Goal: Transaction & Acquisition: Purchase product/service

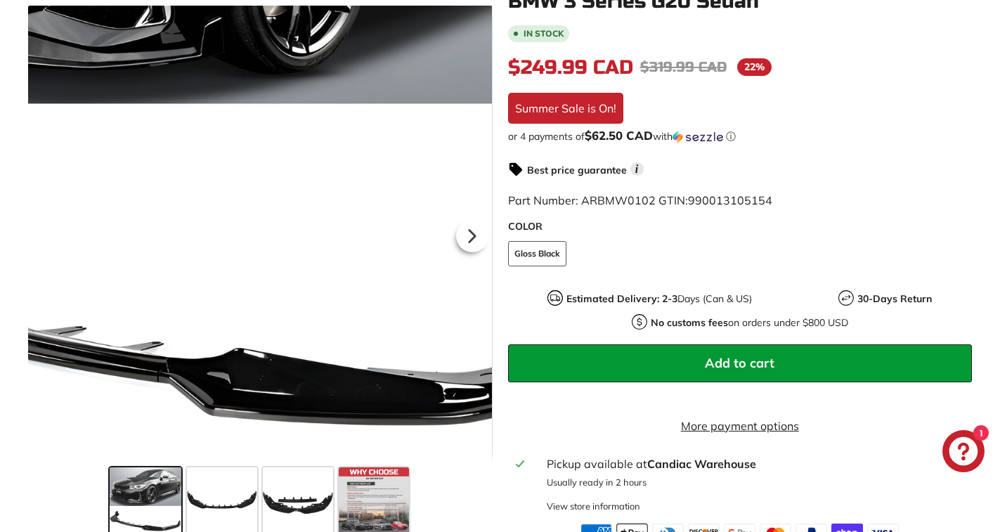
scroll to position [352, 0]
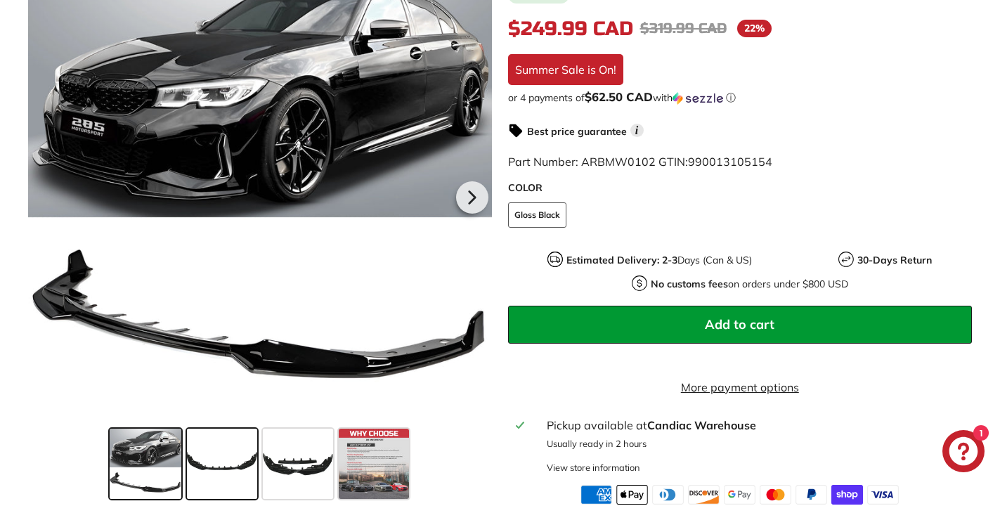
click at [204, 487] on span at bounding box center [222, 464] width 70 height 70
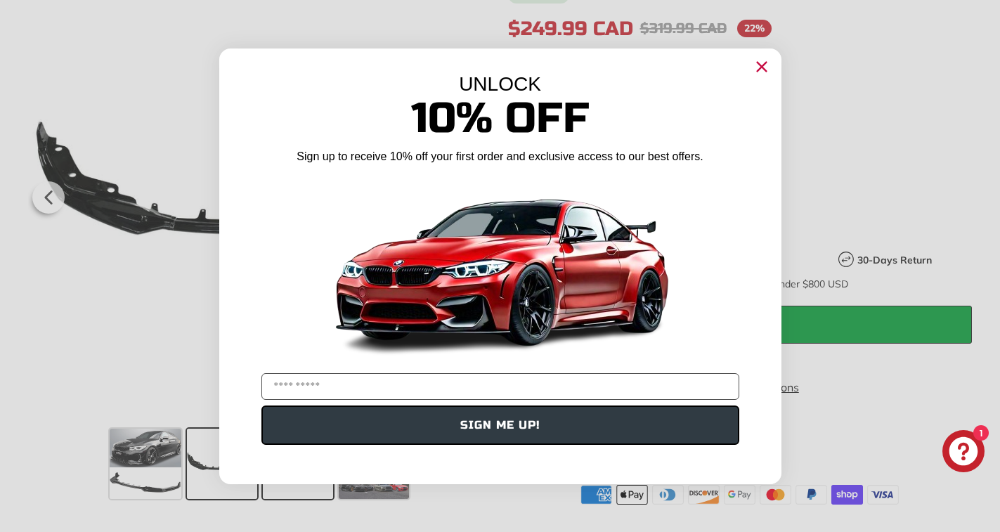
click at [291, 479] on form "UNLOCK 10% Off Sign up to receive 10% off your first order and exclusive access…" at bounding box center [500, 267] width 562 height 436
click at [766, 68] on circle "Close dialog" at bounding box center [761, 66] width 21 height 21
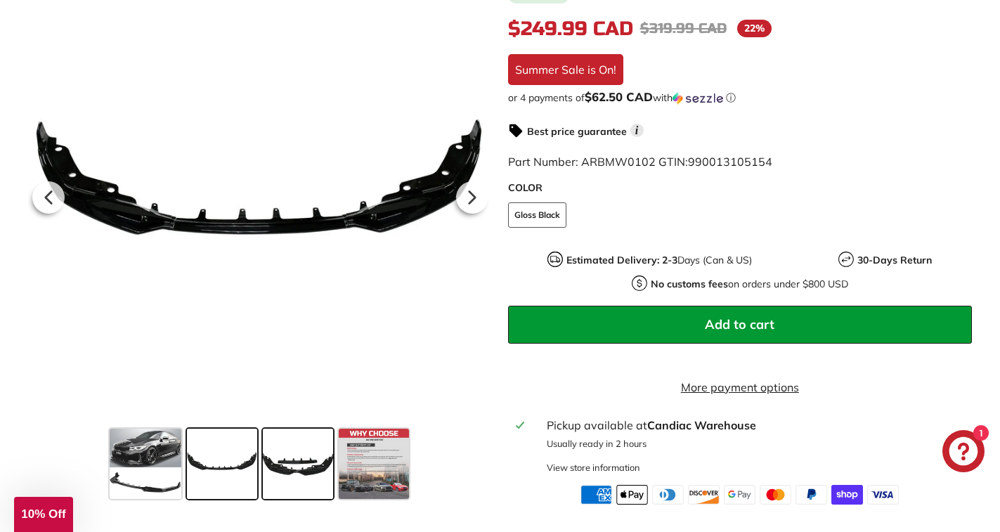
click at [321, 482] on span at bounding box center [298, 464] width 70 height 70
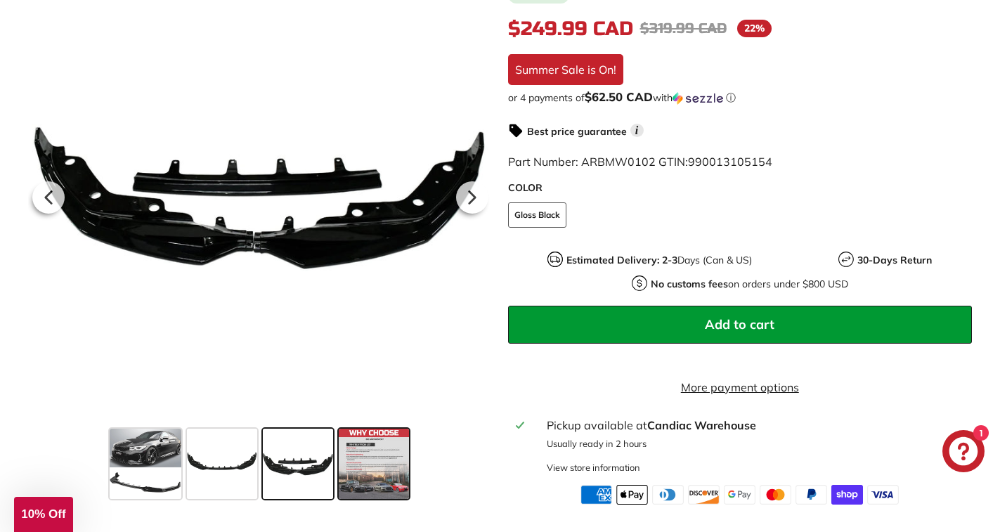
click at [365, 482] on span at bounding box center [374, 464] width 70 height 70
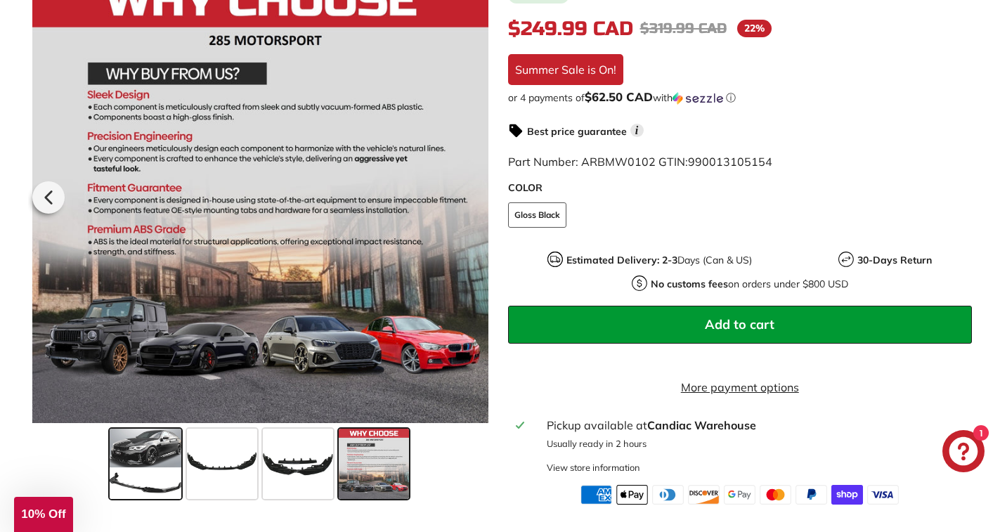
click at [134, 468] on span at bounding box center [146, 464] width 72 height 70
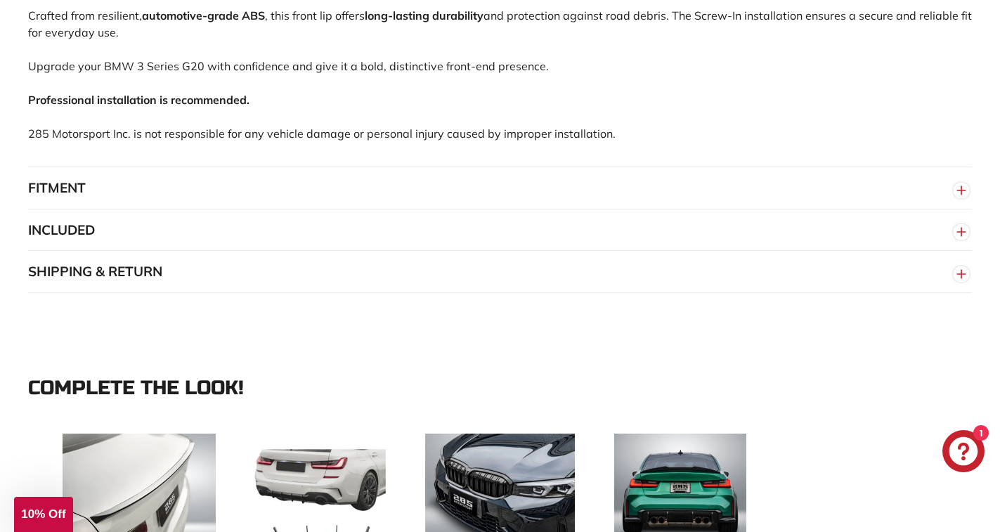
scroll to position [1055, 0]
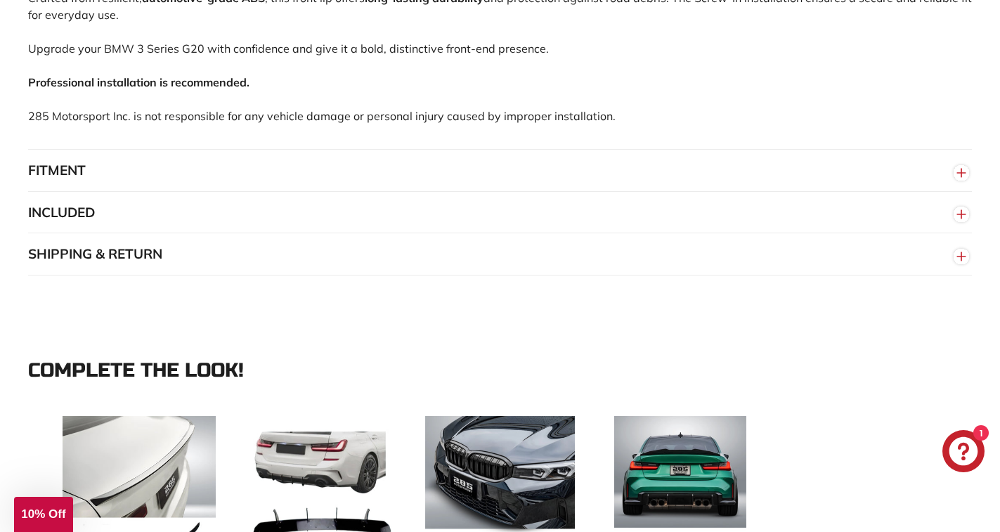
click at [86, 192] on button "FITMENT" at bounding box center [500, 171] width 944 height 42
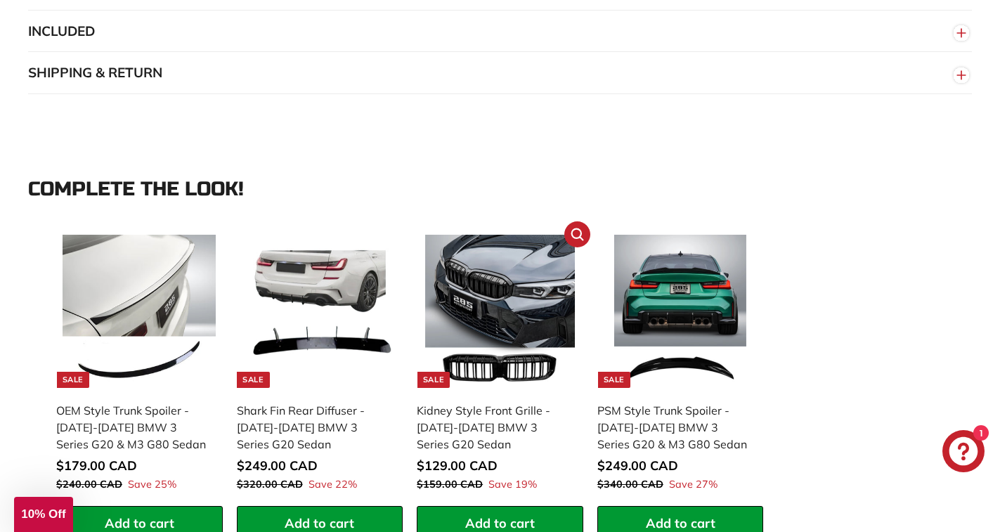
scroll to position [1476, 0]
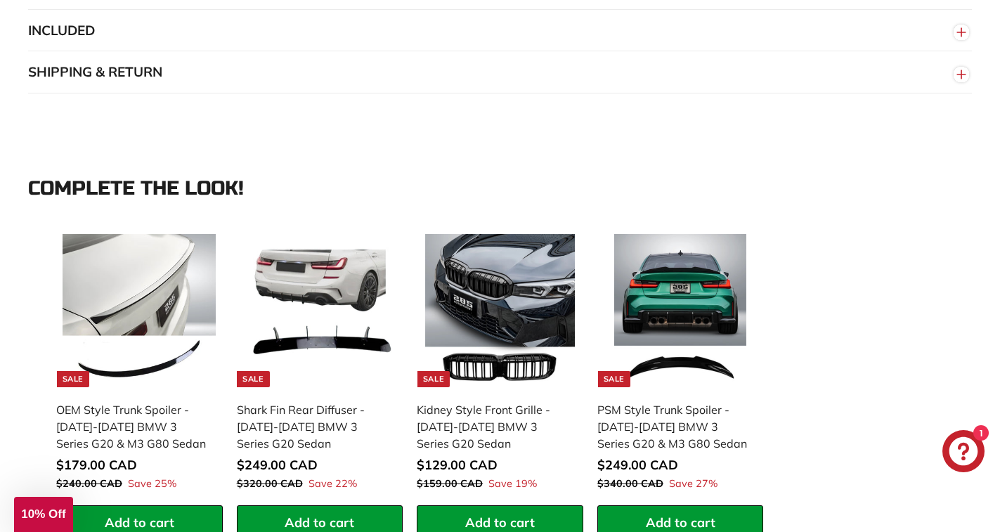
click at [68, 52] on button "INCLUDED" at bounding box center [500, 31] width 944 height 42
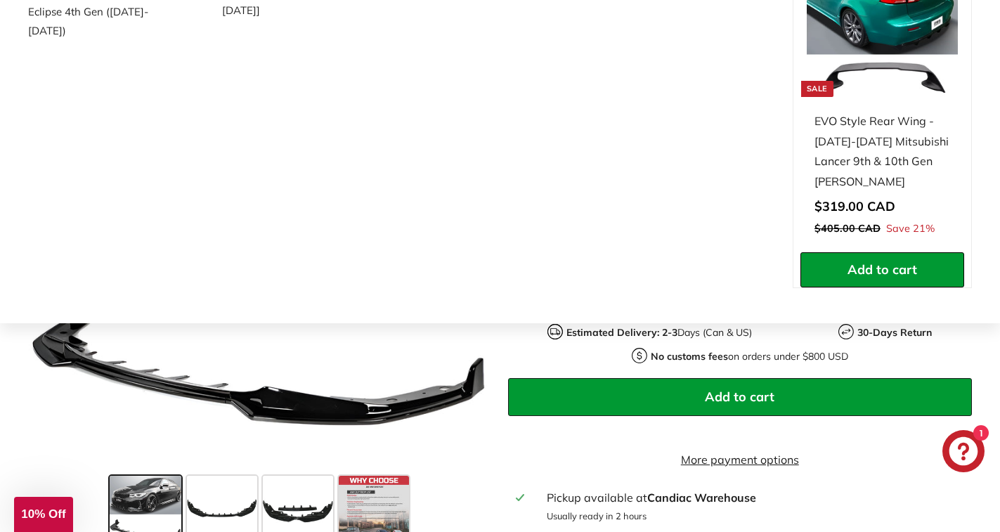
scroll to position [281, 0]
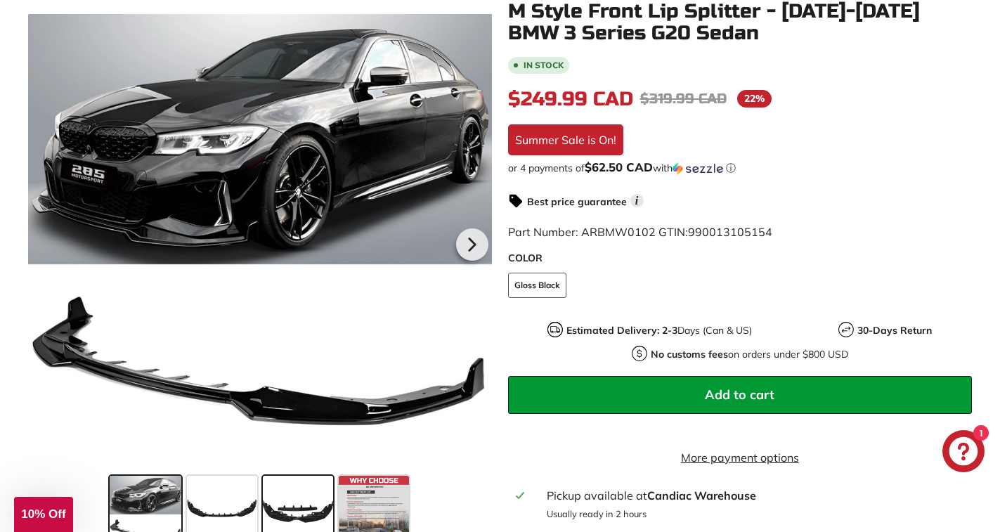
click at [288, 517] on span at bounding box center [298, 511] width 70 height 70
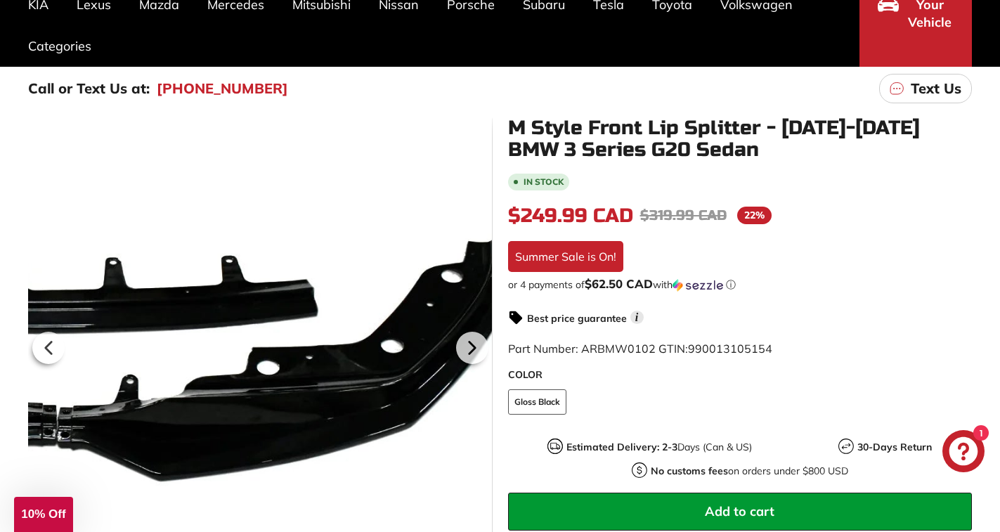
scroll to position [0, 0]
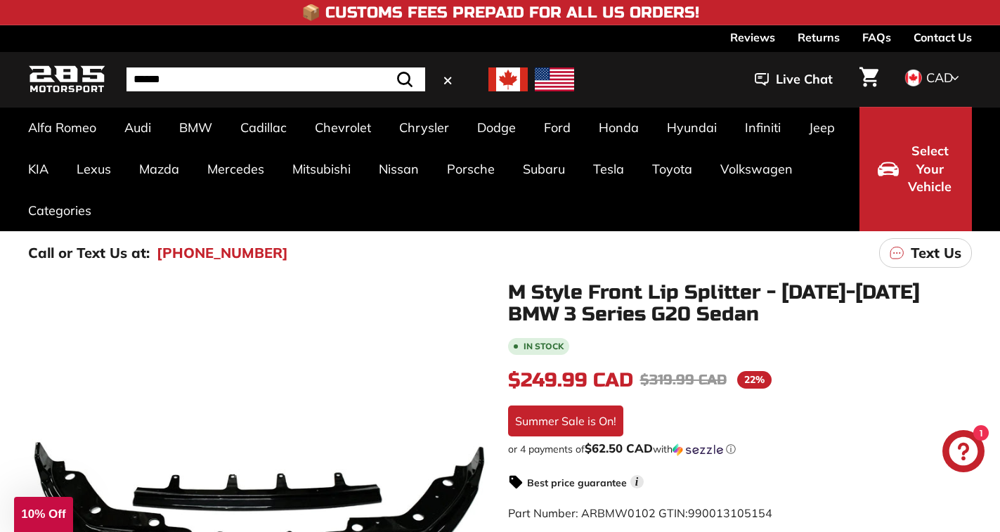
click input "Search"
type input "**********"
click button ".cls-1{fill:none;stroke:#000;stroke-miterlimit:10;stroke-width:2px} Search"
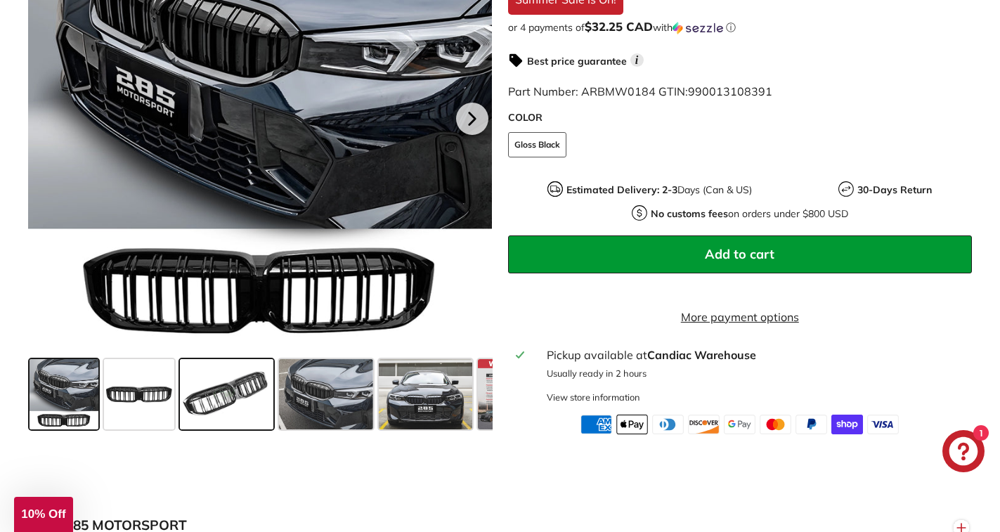
click at [230, 392] on span at bounding box center [227, 394] width 94 height 70
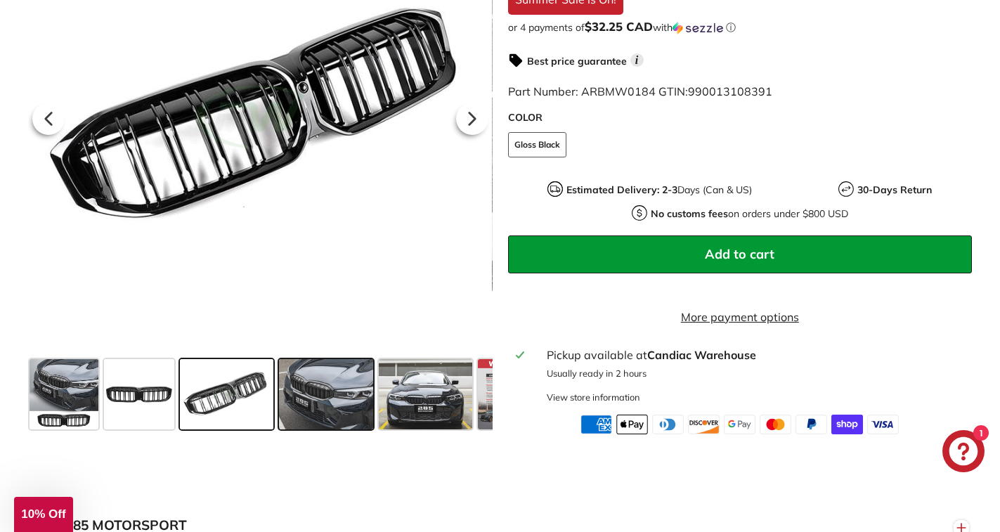
click at [308, 401] on span at bounding box center [326, 394] width 94 height 70
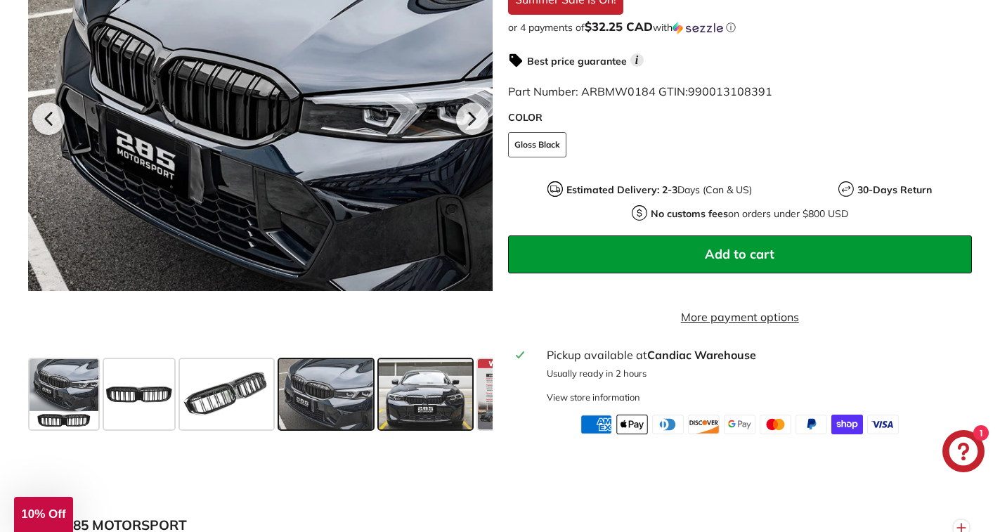
click at [406, 401] on span at bounding box center [426, 394] width 94 height 70
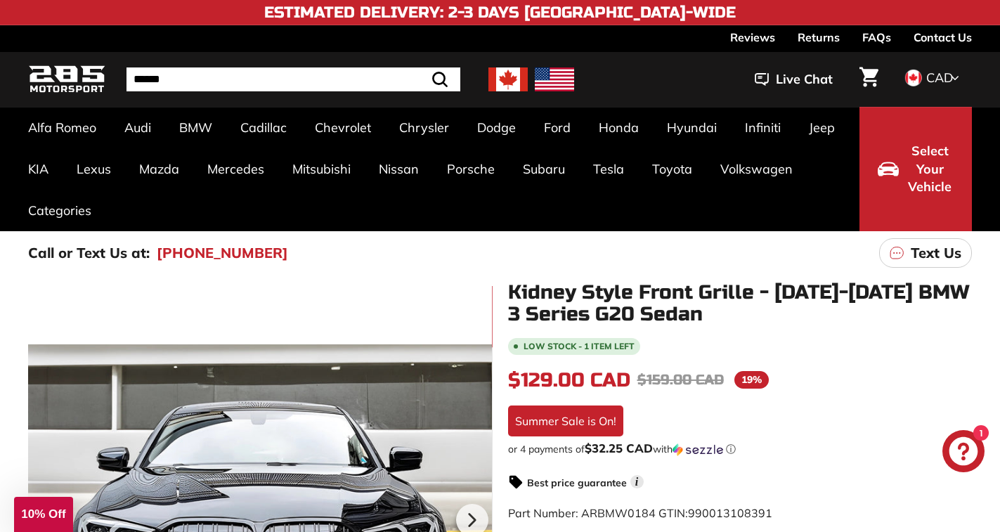
click at [915, 169] on span "Select Your Vehicle" at bounding box center [930, 169] width 48 height 54
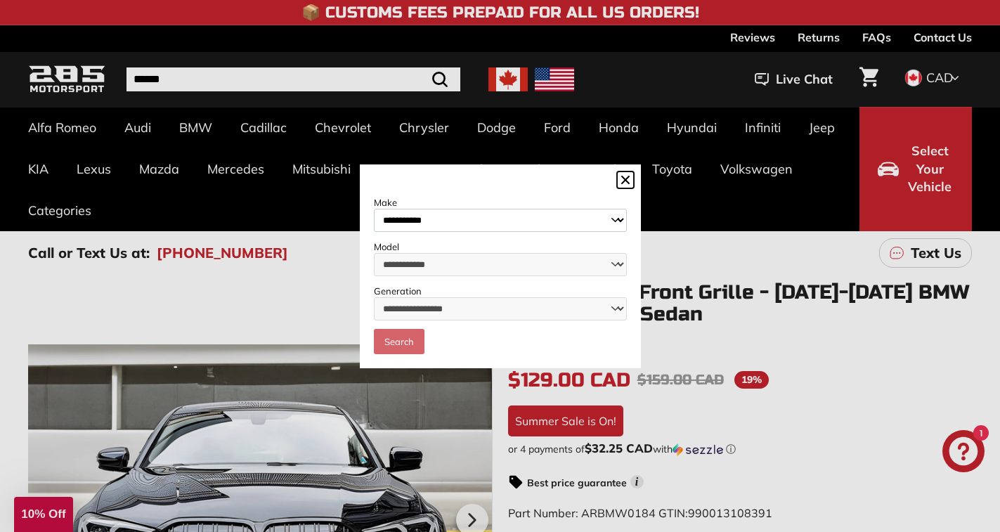
click at [526, 212] on select "**********" at bounding box center [500, 220] width 253 height 23
select select "***"
click at [374, 209] on select "**********" at bounding box center [500, 220] width 253 height 23
click at [489, 257] on select "**********" at bounding box center [500, 264] width 253 height 23
select select "********"
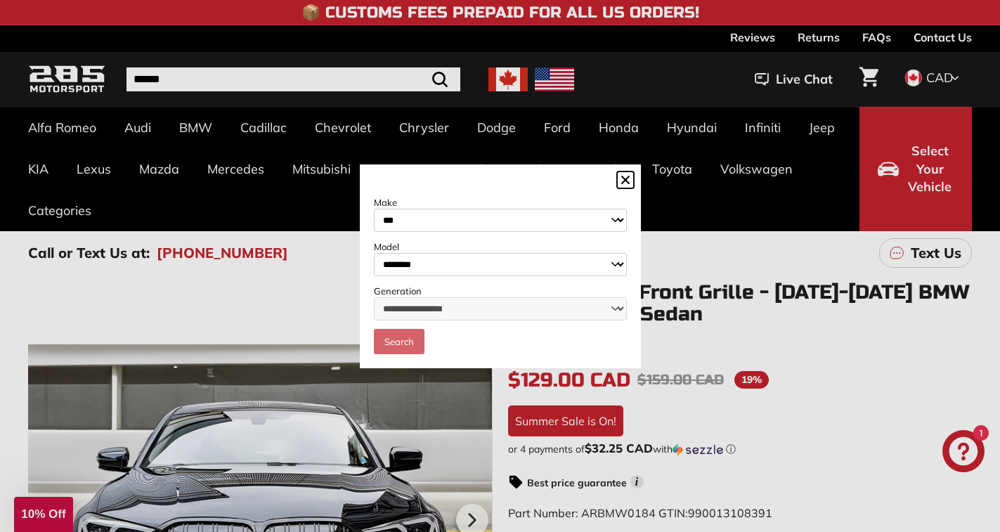
click at [374, 253] on select "**********" at bounding box center [500, 264] width 253 height 23
click at [461, 299] on select "**********" at bounding box center [500, 308] width 253 height 23
select select "**********"
click at [374, 298] on select "**********" at bounding box center [500, 308] width 253 height 23
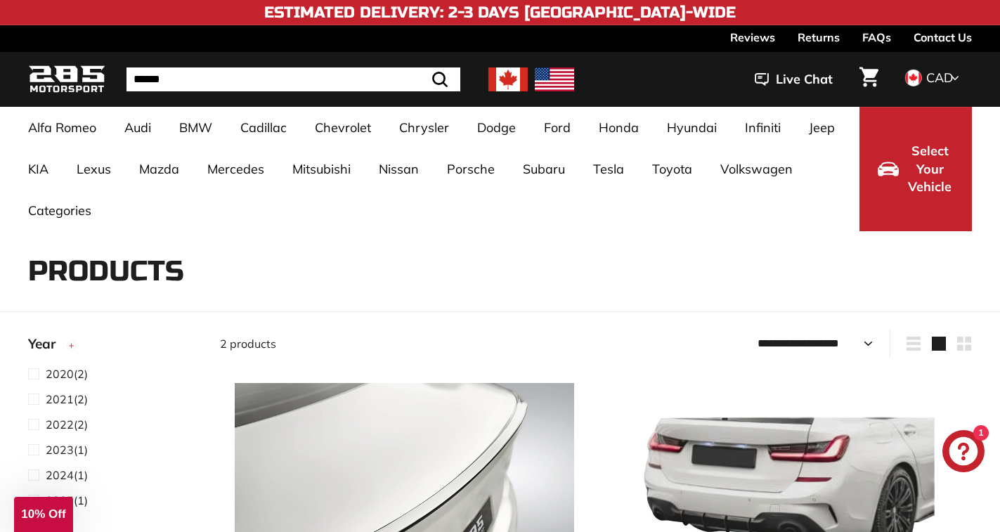
click at [929, 178] on span "Select Your Vehicle" at bounding box center [930, 169] width 48 height 54
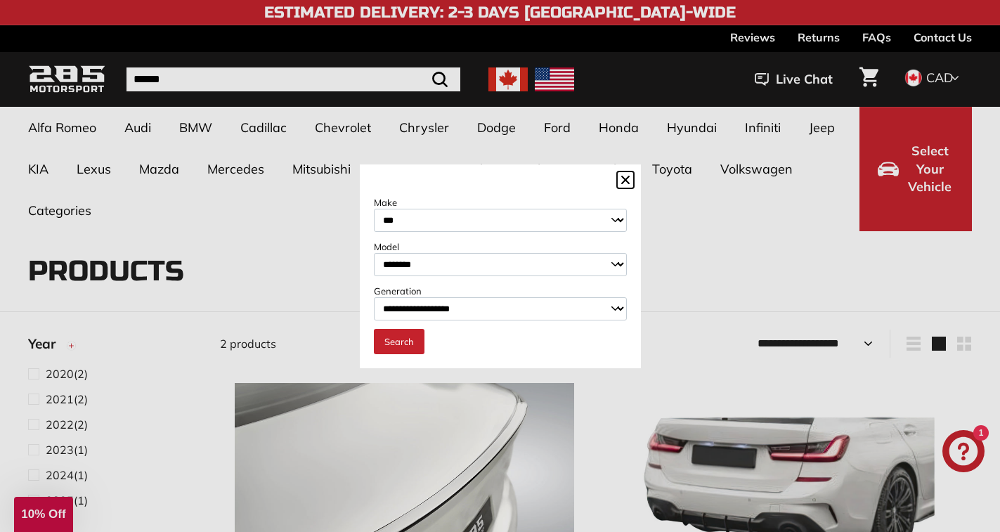
click at [437, 270] on select "**********" at bounding box center [500, 264] width 253 height 23
click at [374, 253] on select "**********" at bounding box center [500, 264] width 253 height 23
click at [432, 312] on select "**********" at bounding box center [500, 308] width 253 height 23
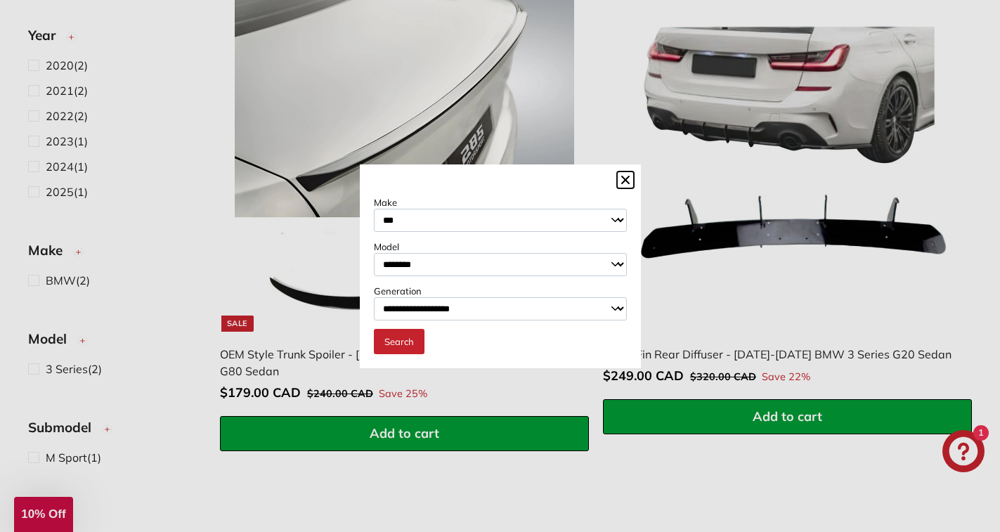
scroll to position [422, 0]
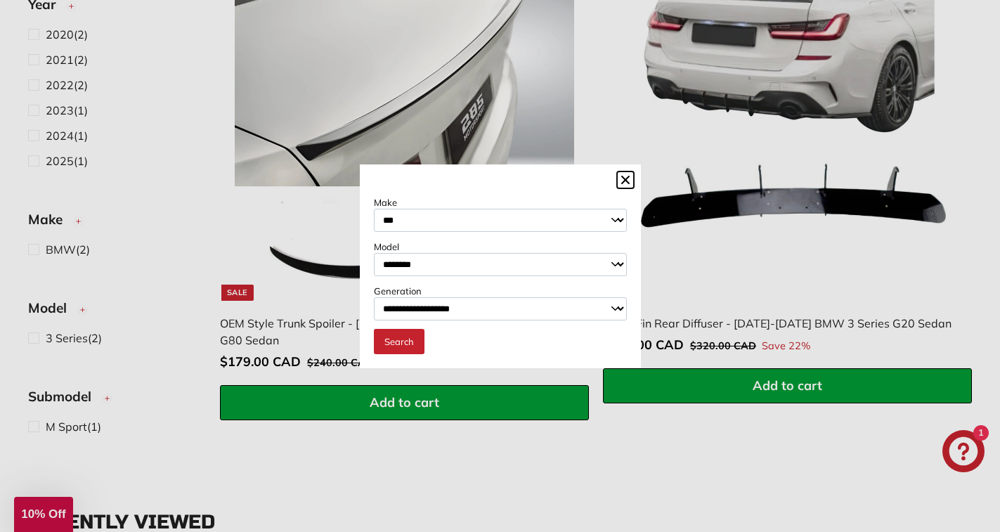
click at [494, 307] on select "**********" at bounding box center [500, 308] width 253 height 23
click at [471, 316] on select "**********" at bounding box center [500, 308] width 253 height 23
click at [374, 298] on select "**********" at bounding box center [500, 308] width 253 height 23
click at [413, 350] on link "Search" at bounding box center [399, 341] width 51 height 25
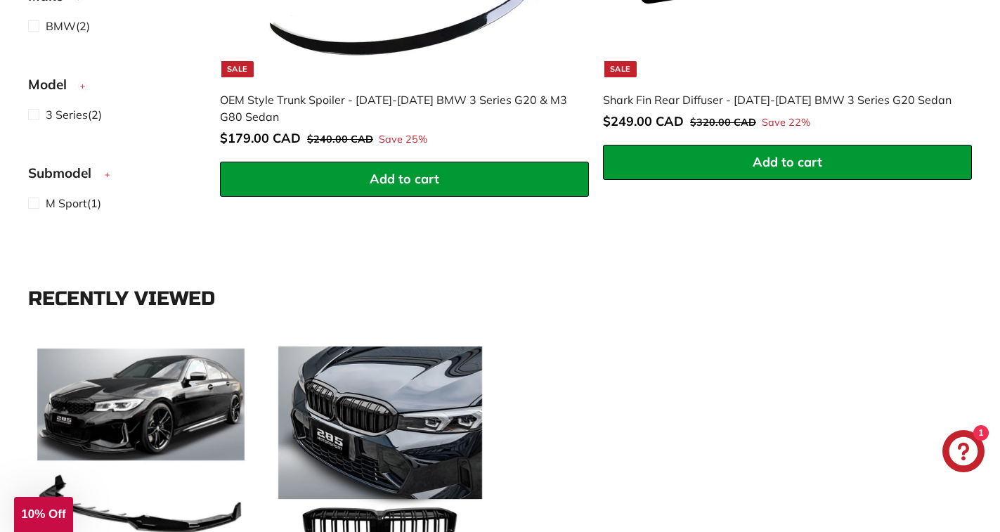
scroll to position [844, 0]
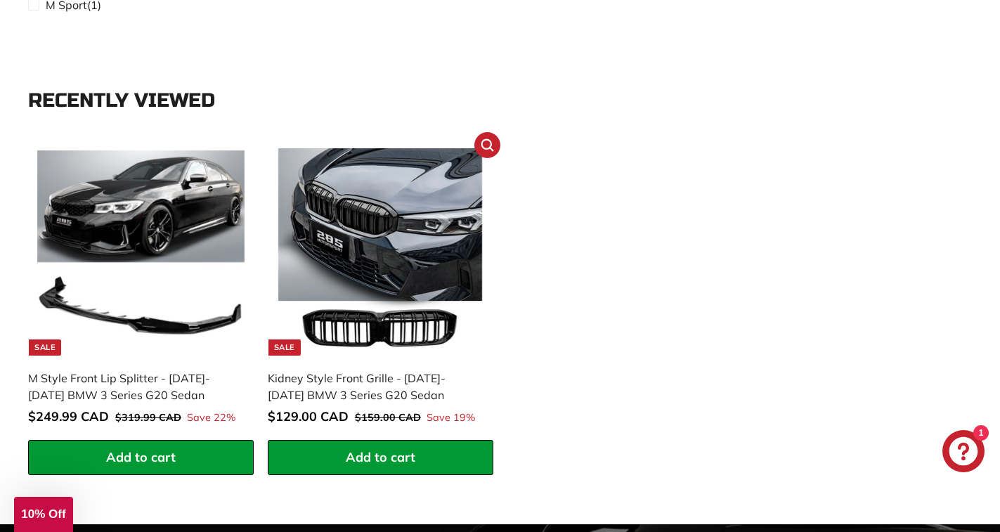
click at [399, 282] on img at bounding box center [380, 251] width 207 height 207
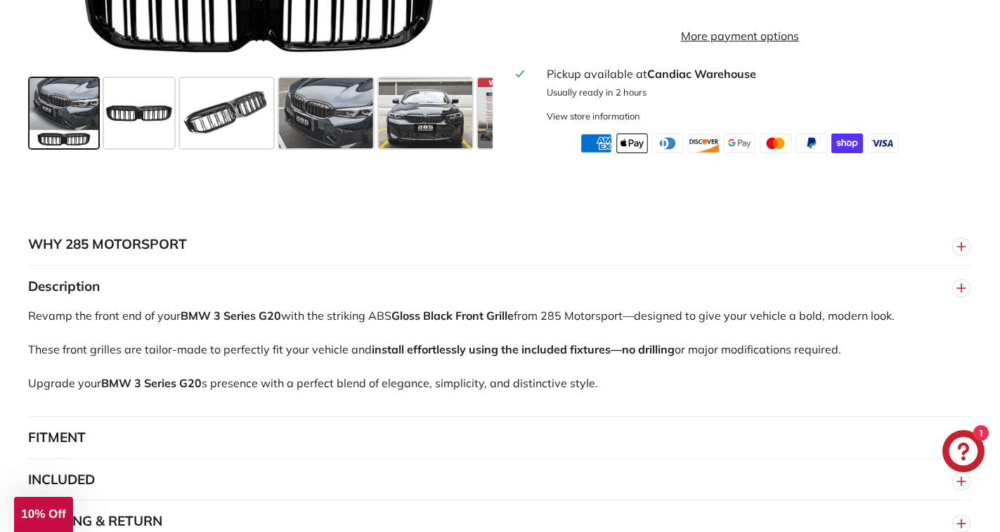
scroll to position [844, 0]
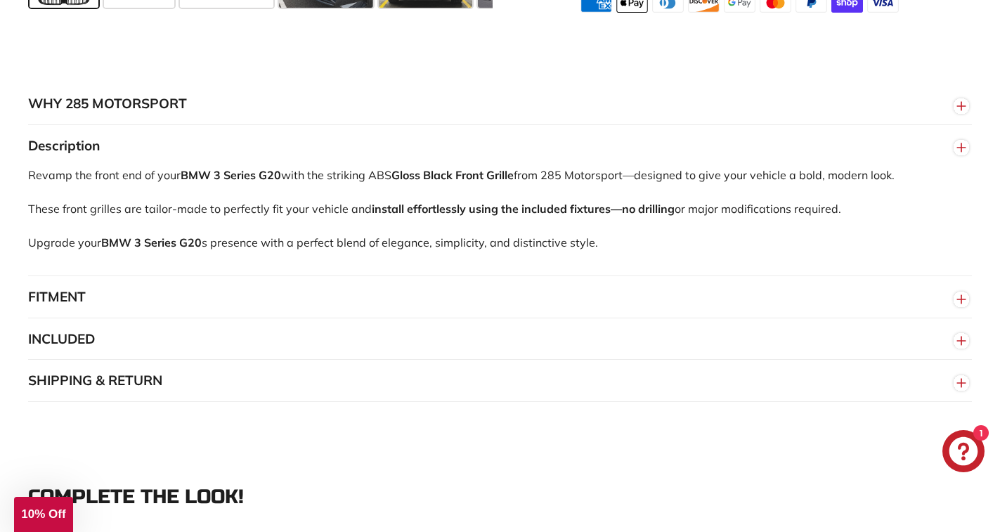
click at [66, 361] on button "INCLUDED" at bounding box center [500, 339] width 944 height 42
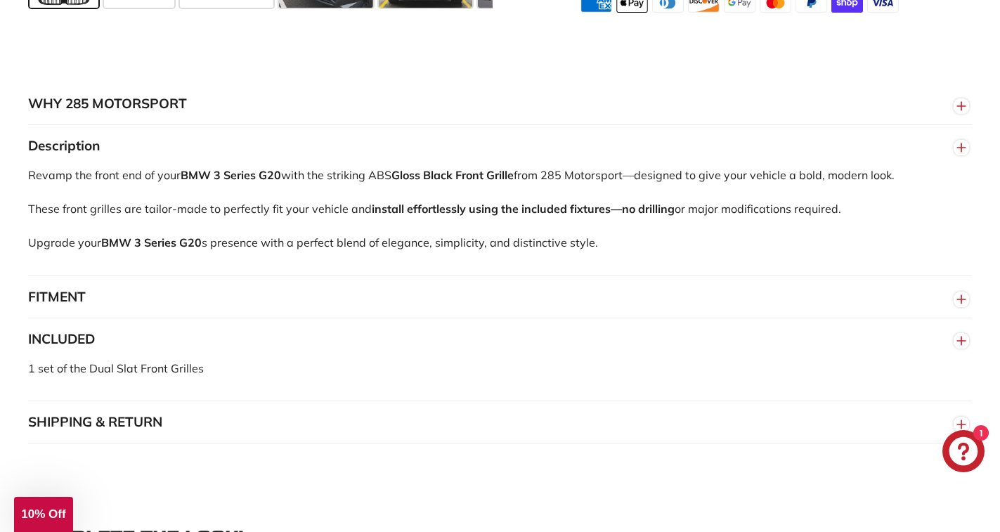
click at [49, 311] on button "FITMENT" at bounding box center [500, 297] width 944 height 42
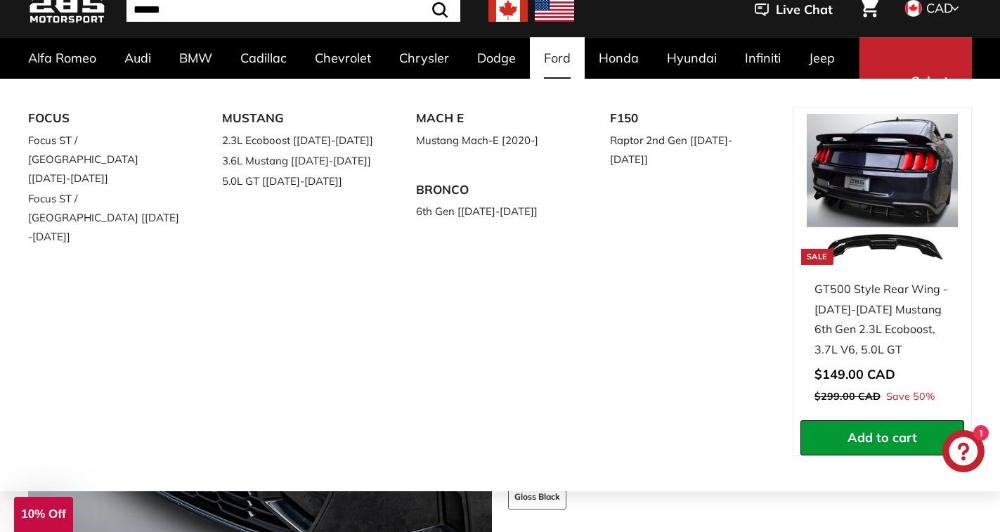
scroll to position [70, 0]
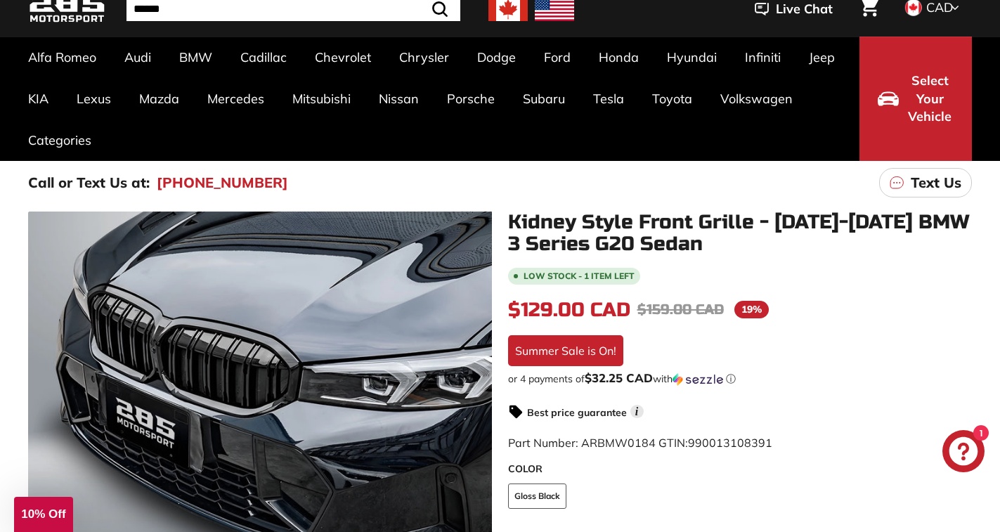
click at [602, 347] on div "Summer Sale is On!" at bounding box center [565, 350] width 115 height 31
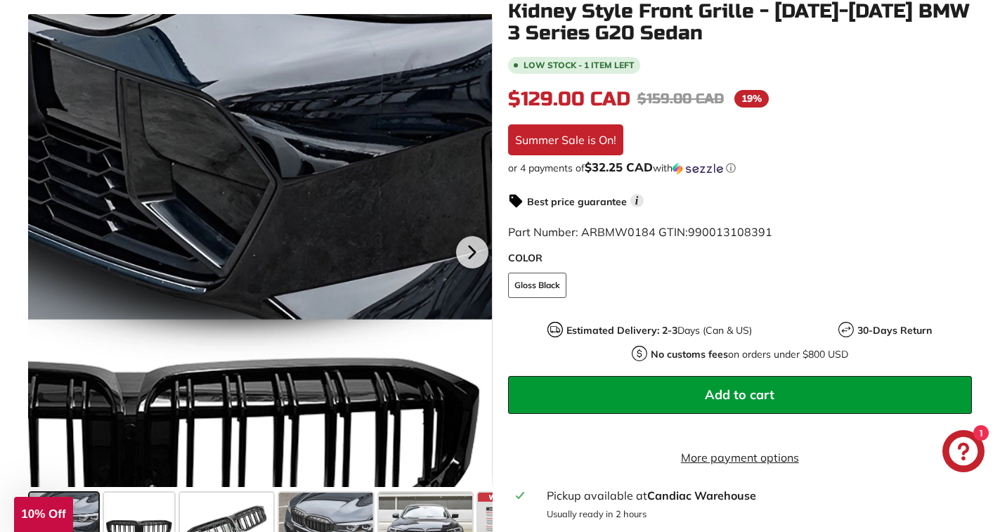
scroll to position [352, 0]
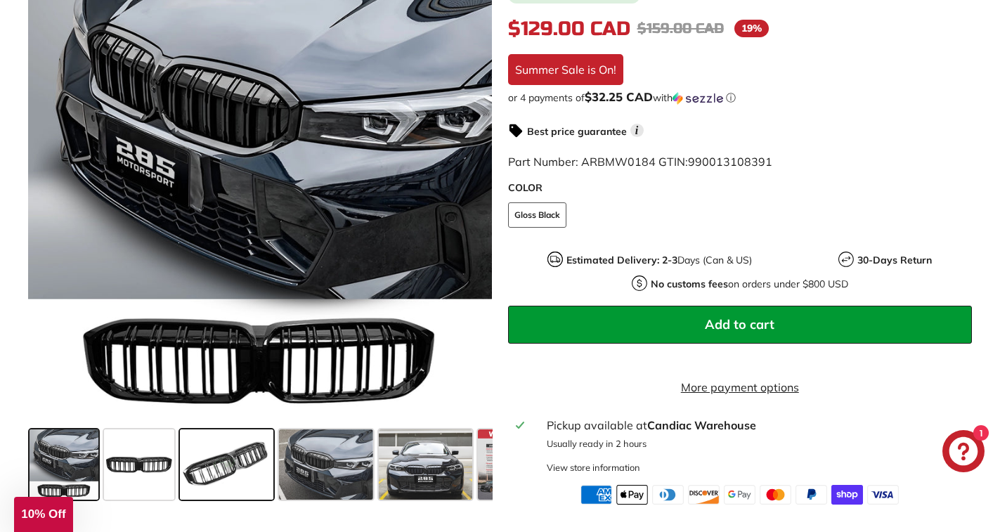
click at [244, 460] on span at bounding box center [227, 464] width 94 height 70
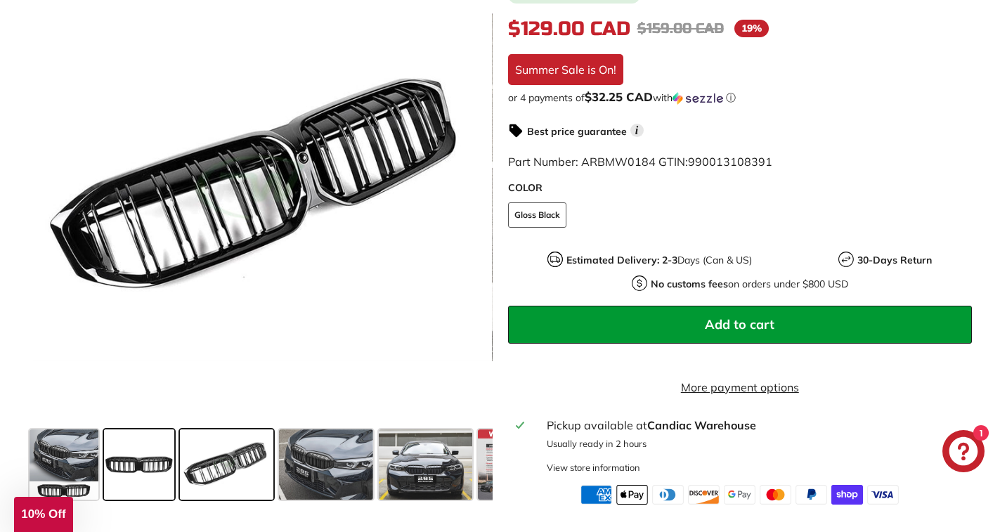
click at [162, 467] on span at bounding box center [139, 464] width 70 height 70
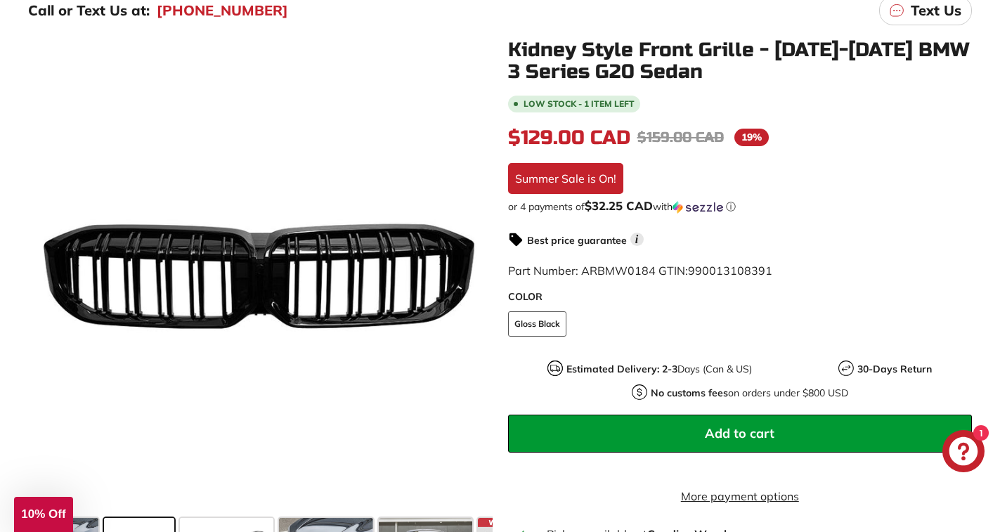
scroll to position [281, 0]
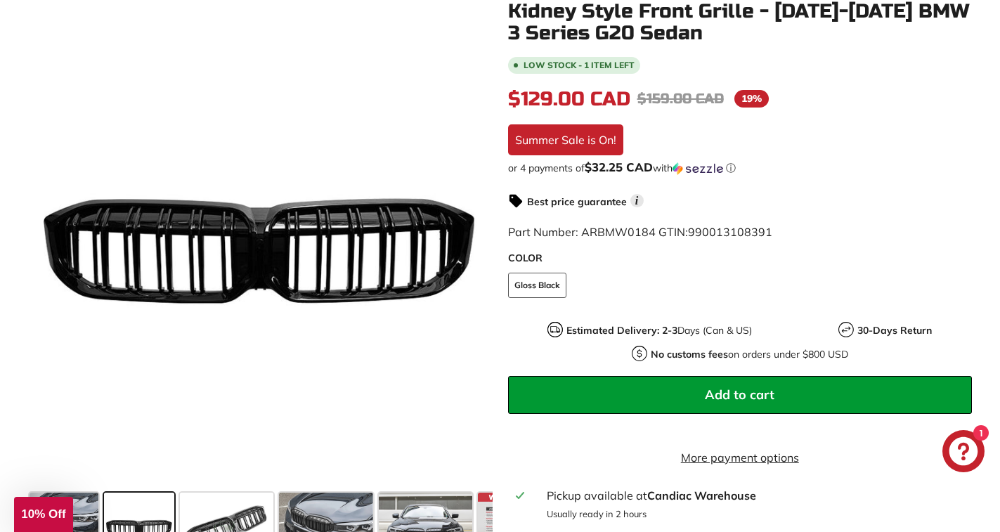
click at [720, 397] on span "Add to cart" at bounding box center [740, 395] width 70 height 16
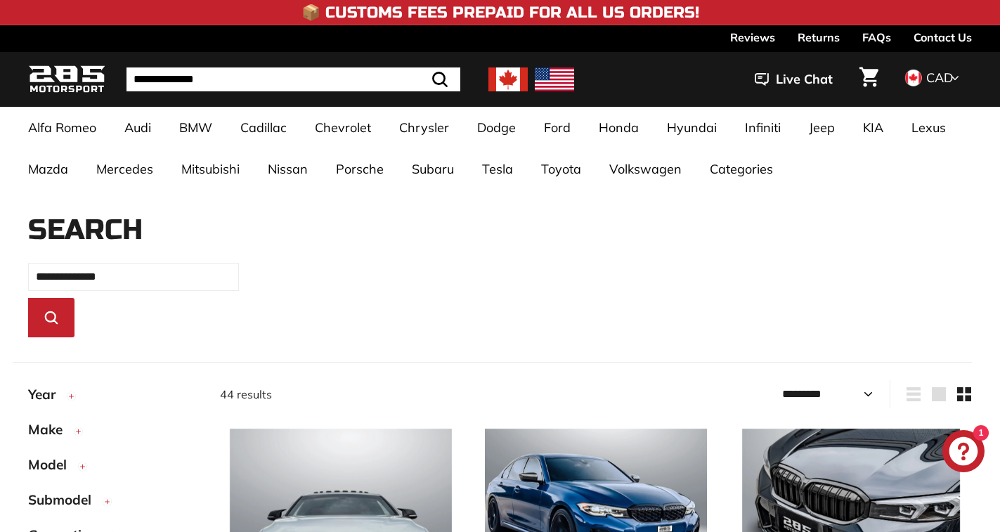
select select "*********"
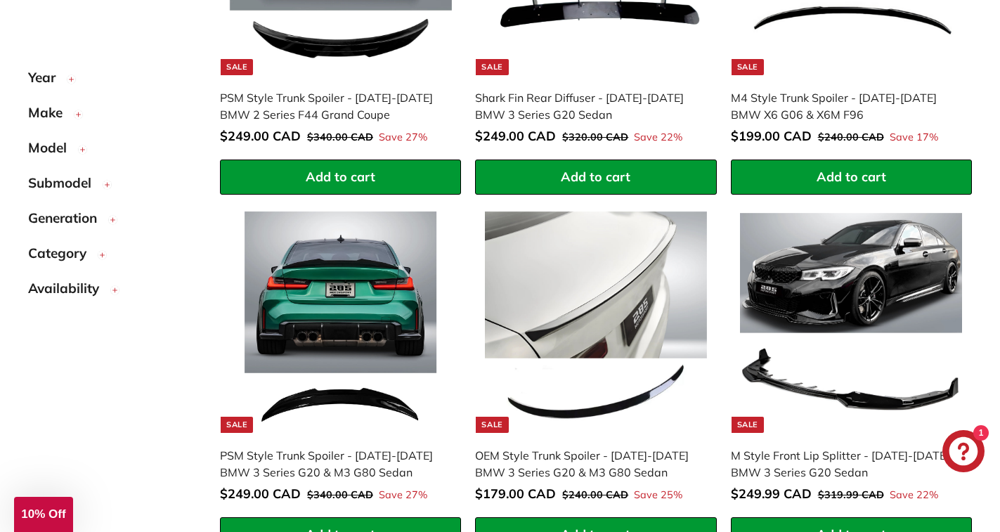
scroll to position [1013, 0]
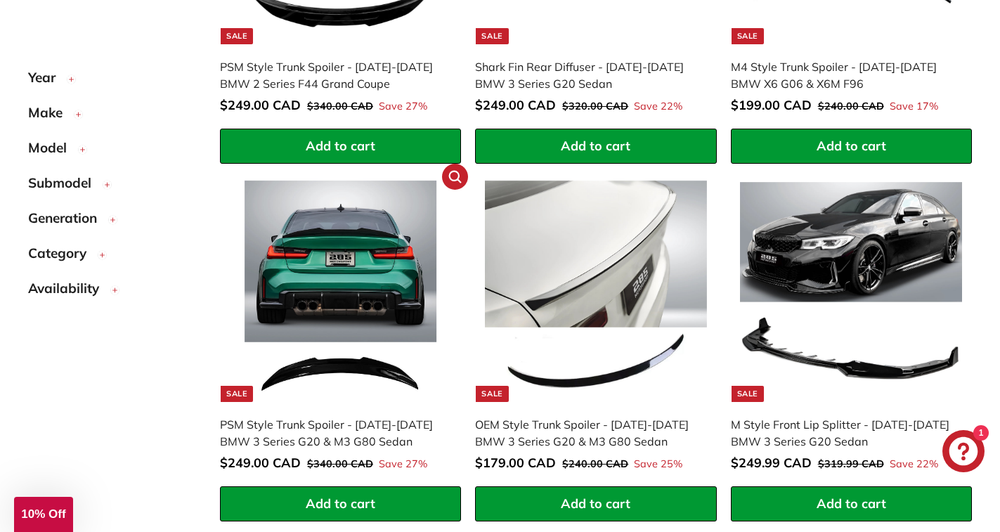
click at [316, 418] on div "PSM Style Trunk Spoiler - 2020-2025 BMW 3 Series G20 & M3 G80 Sedan" at bounding box center [333, 433] width 227 height 34
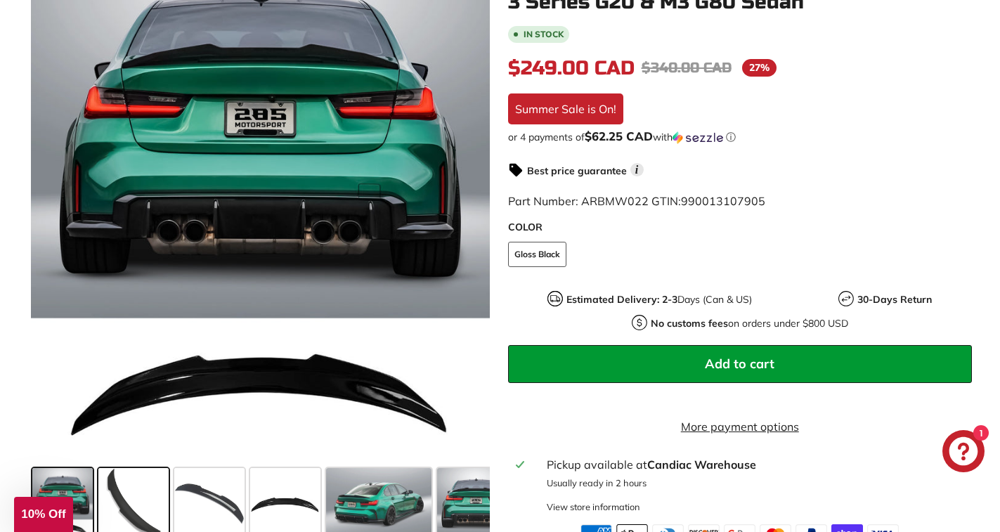
click at [155, 505] on span at bounding box center [133, 503] width 70 height 70
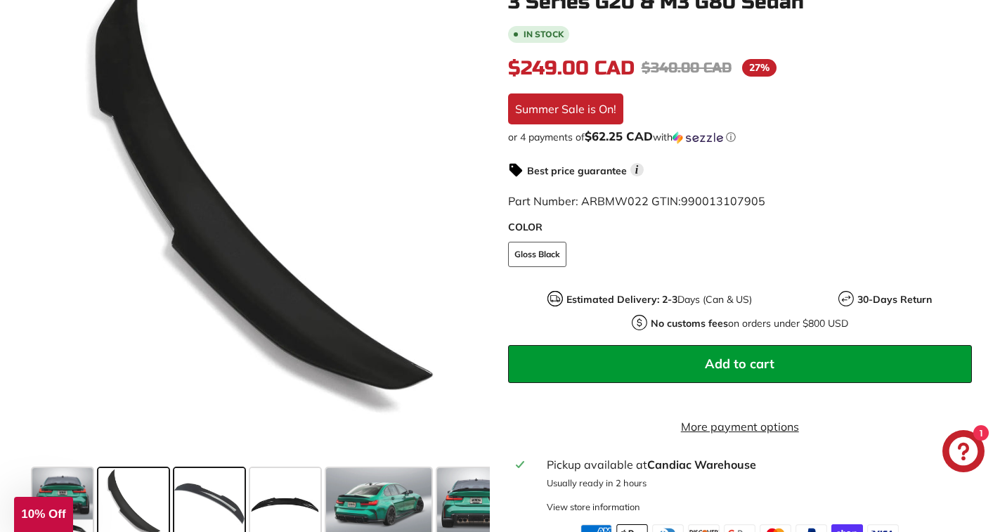
click at [188, 502] on span at bounding box center [209, 503] width 70 height 70
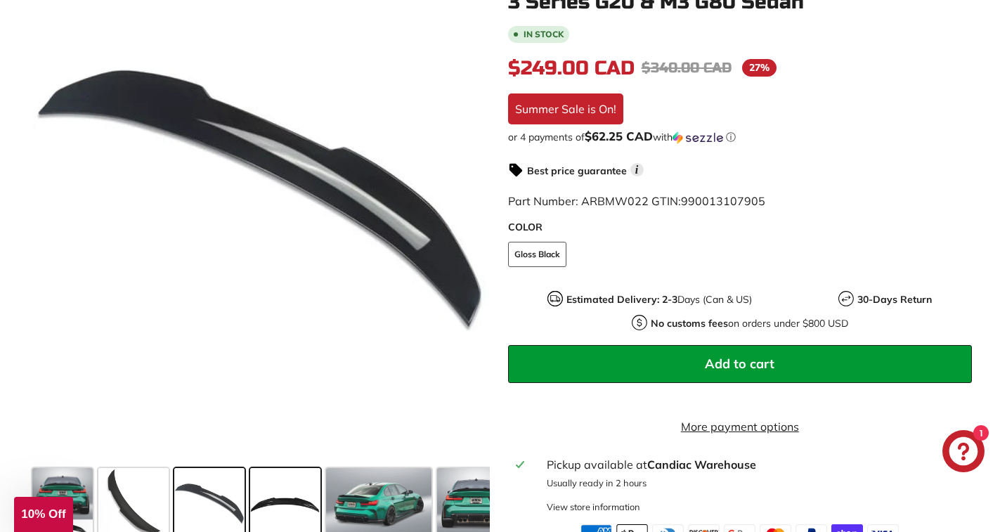
click at [316, 498] on span at bounding box center [285, 503] width 70 height 70
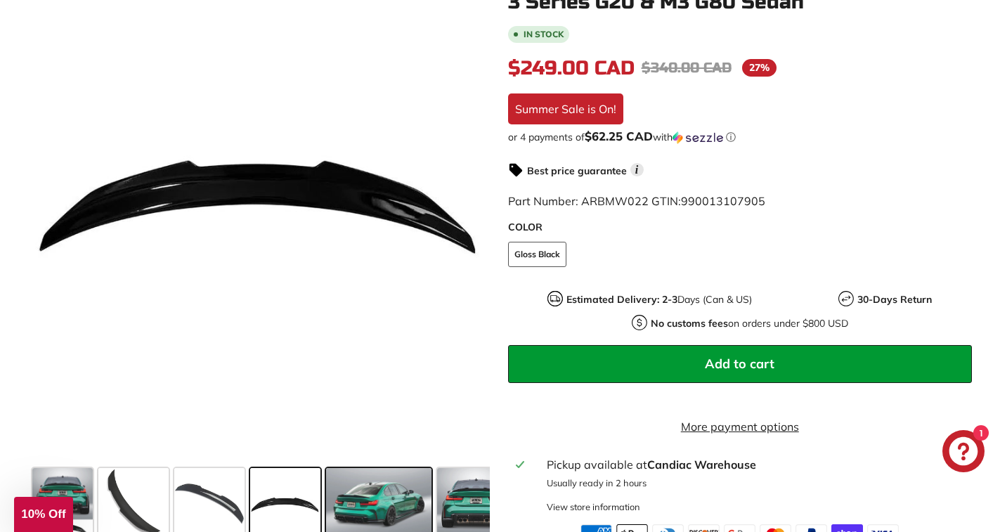
click at [378, 495] on span at bounding box center [378, 503] width 105 height 70
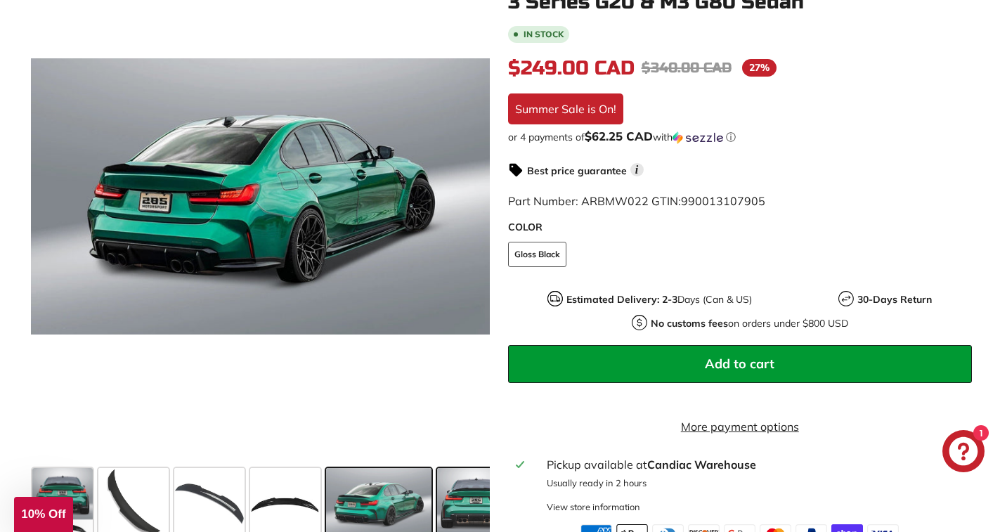
click at [469, 494] on span at bounding box center [476, 503] width 78 height 70
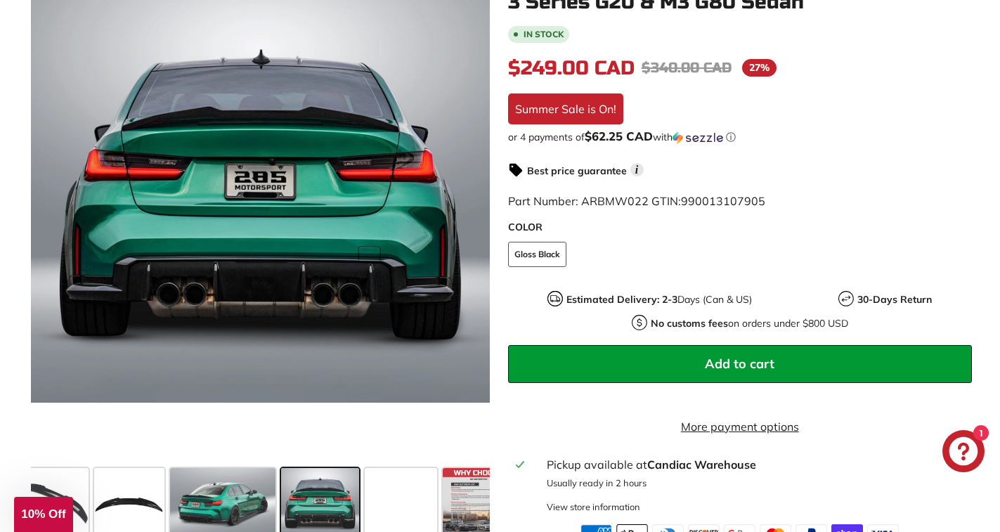
scroll to position [0, 182]
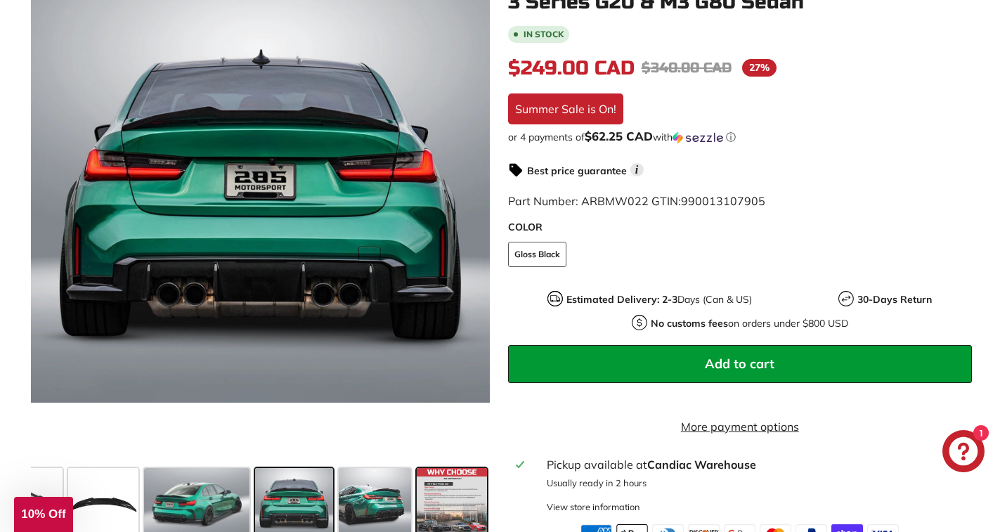
click at [470, 492] on span at bounding box center [452, 503] width 70 height 70
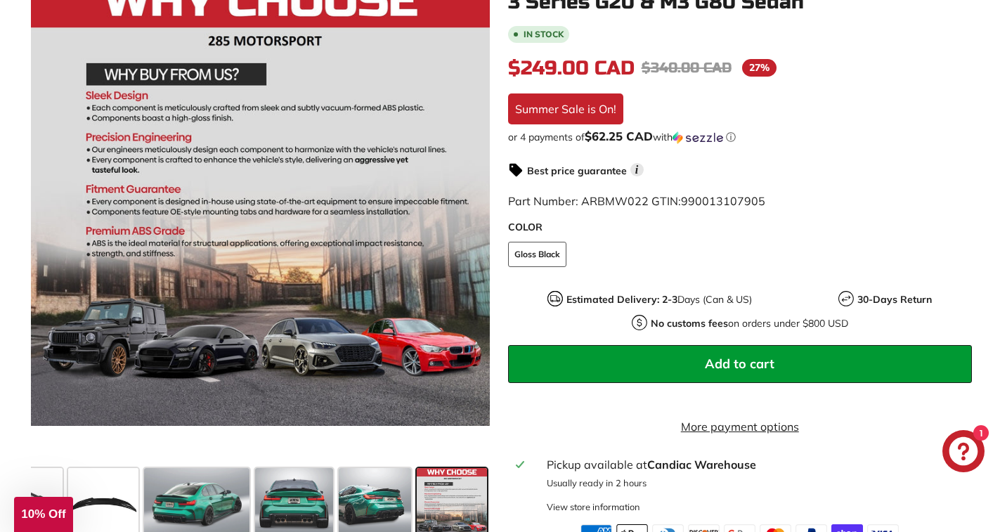
click at [470, 491] on span at bounding box center [452, 503] width 70 height 70
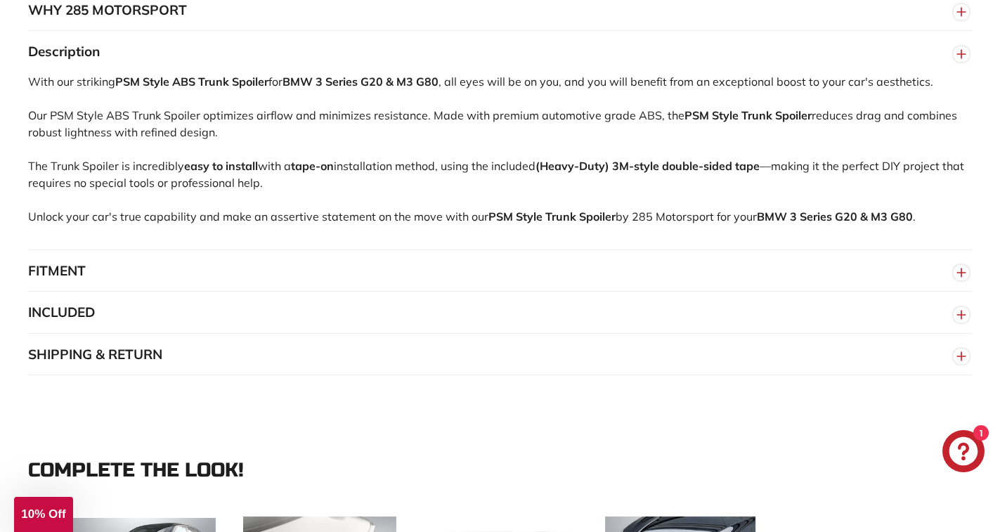
scroll to position [1055, 0]
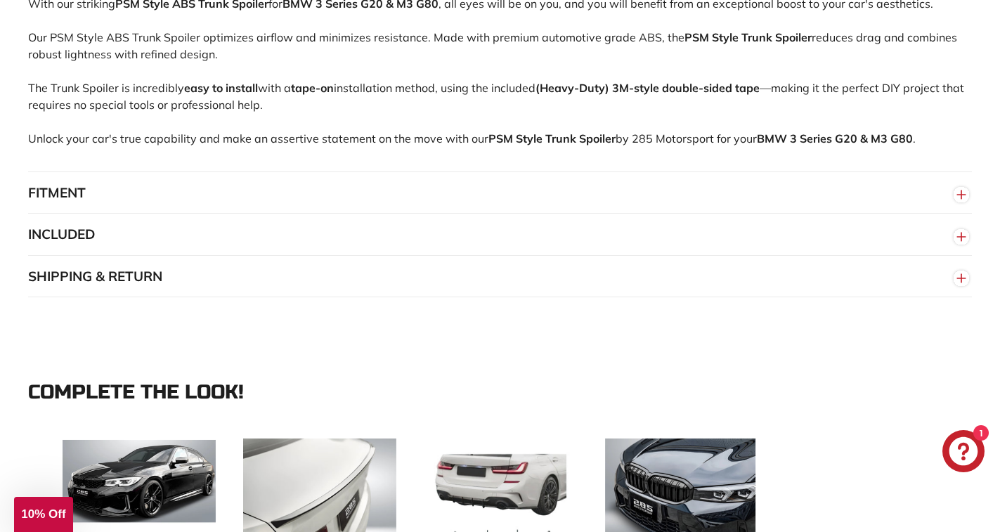
click at [73, 188] on button "FITMENT" at bounding box center [500, 193] width 944 height 42
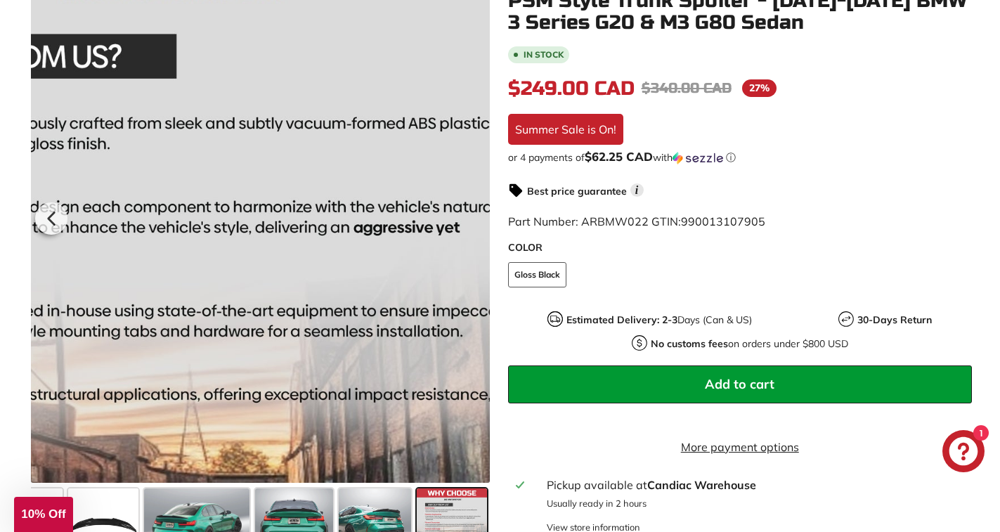
scroll to position [562, 0]
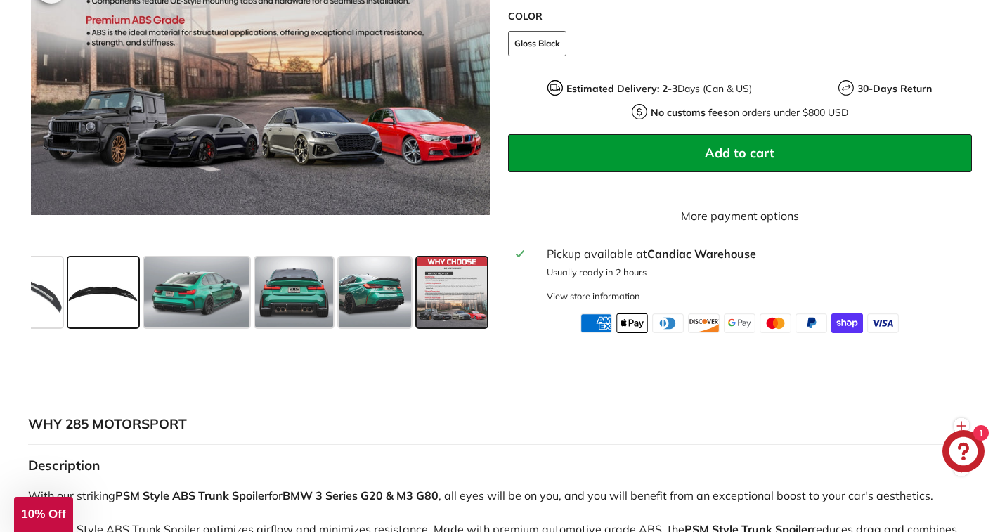
click at [80, 302] on span at bounding box center [103, 292] width 70 height 70
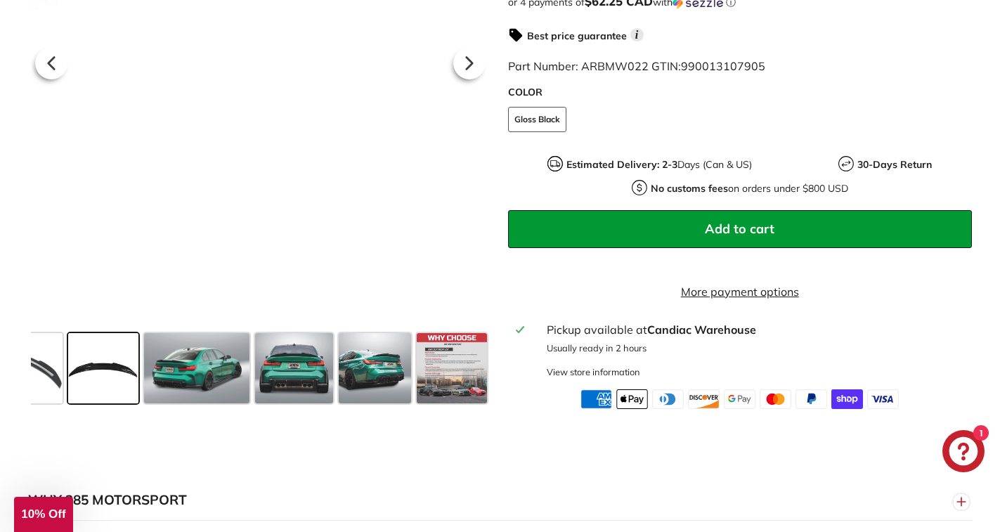
scroll to position [492, 0]
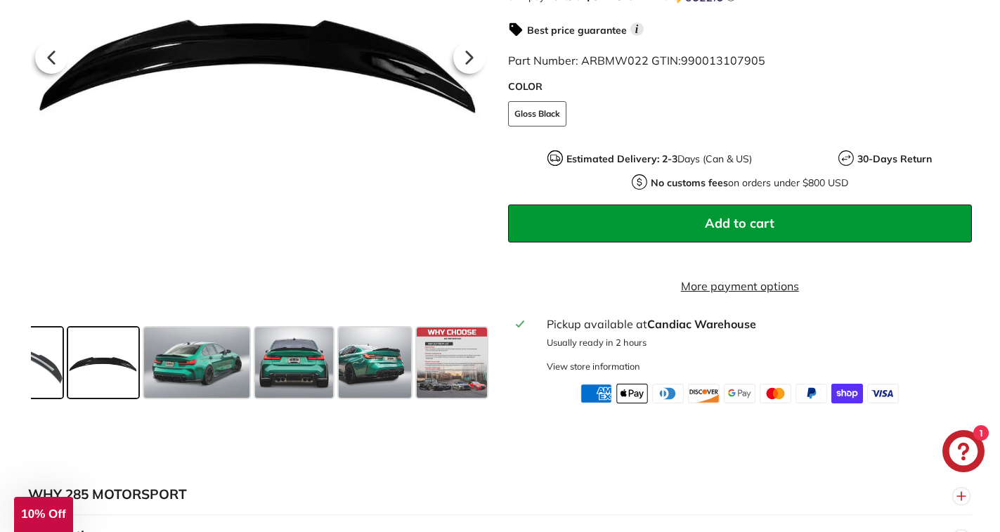
click at [51, 371] on span at bounding box center [27, 363] width 70 height 70
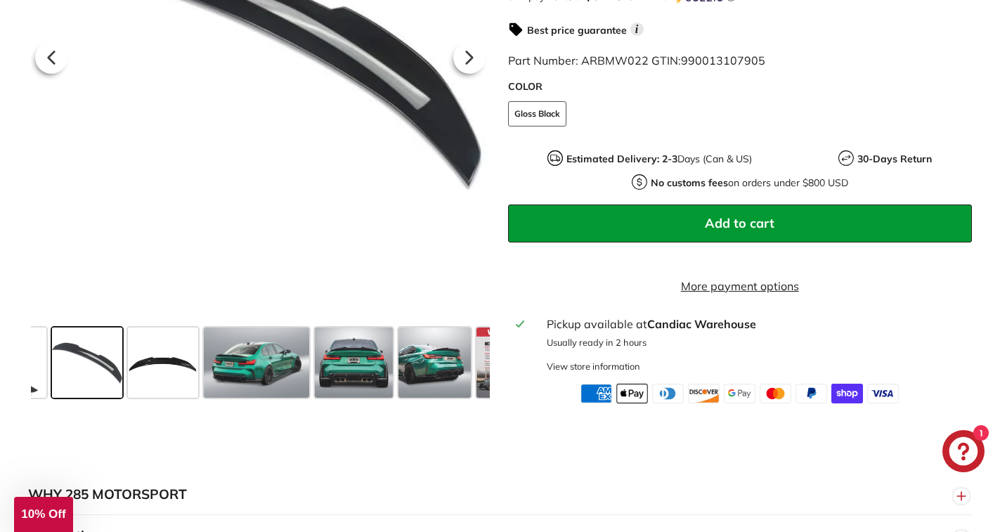
scroll to position [0, 0]
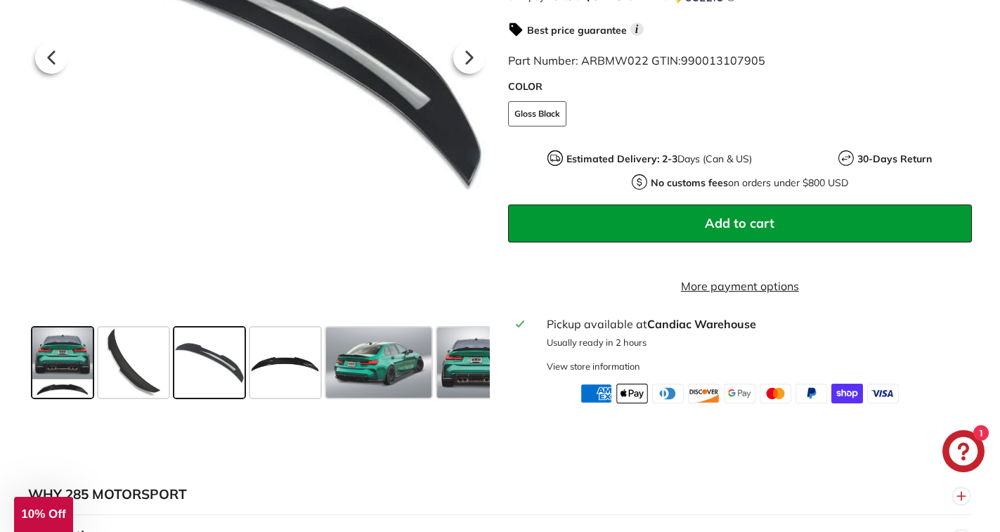
click at [60, 365] on span at bounding box center [62, 363] width 60 height 70
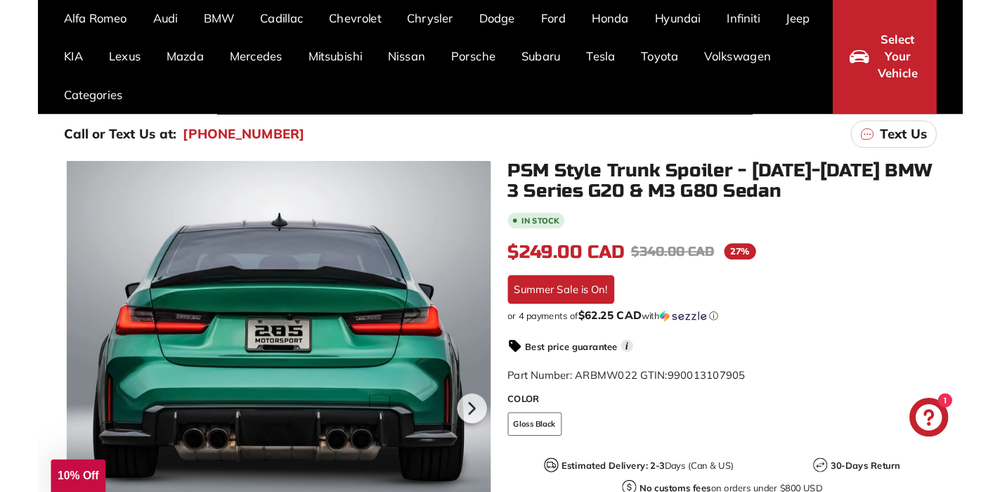
scroll to position [141, 0]
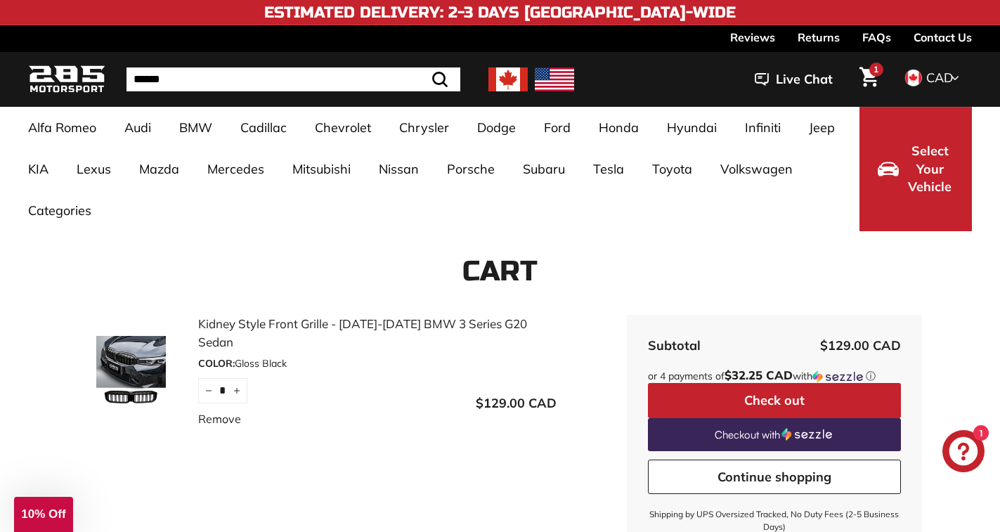
click at [253, 82] on input "Search" at bounding box center [294, 79] width 334 height 24
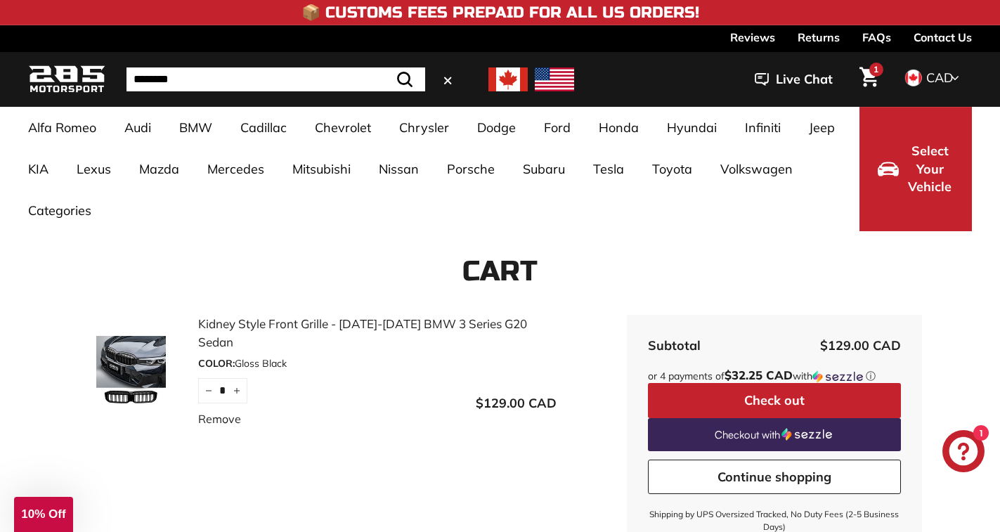
type input "********"
click at [385, 67] on button ".cls-1{fill:none;stroke:#000;stroke-miterlimit:10;stroke-width:2px} Search" at bounding box center [405, 79] width 41 height 24
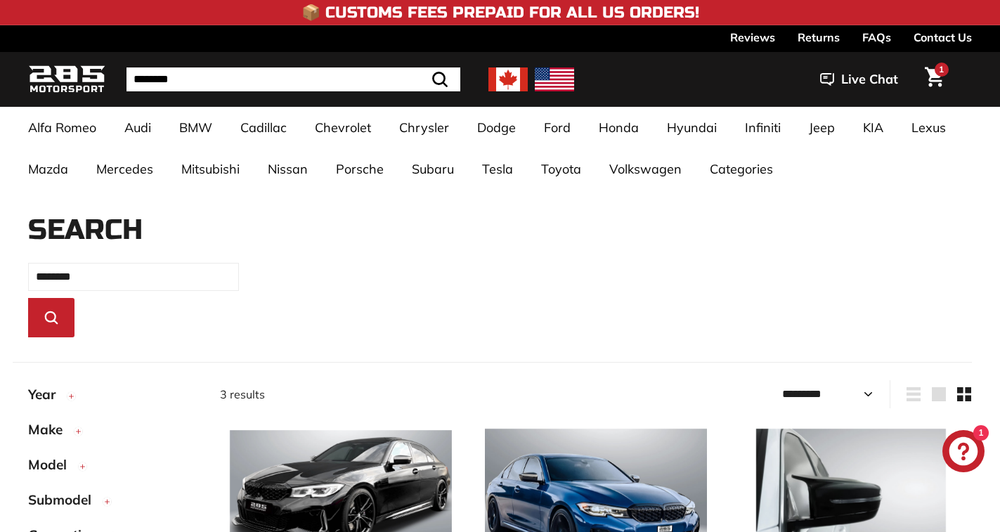
select select "*********"
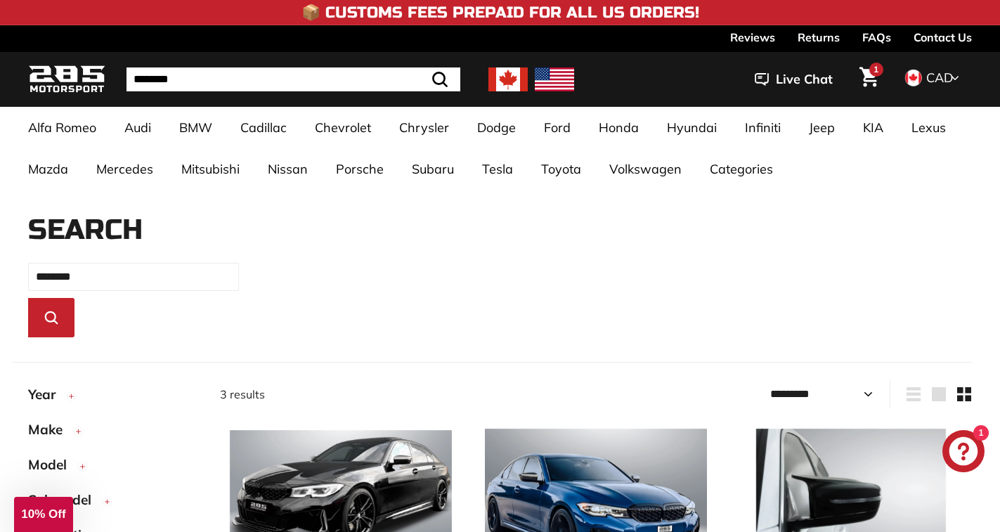
click at [163, 82] on input "********" at bounding box center [294, 79] width 334 height 24
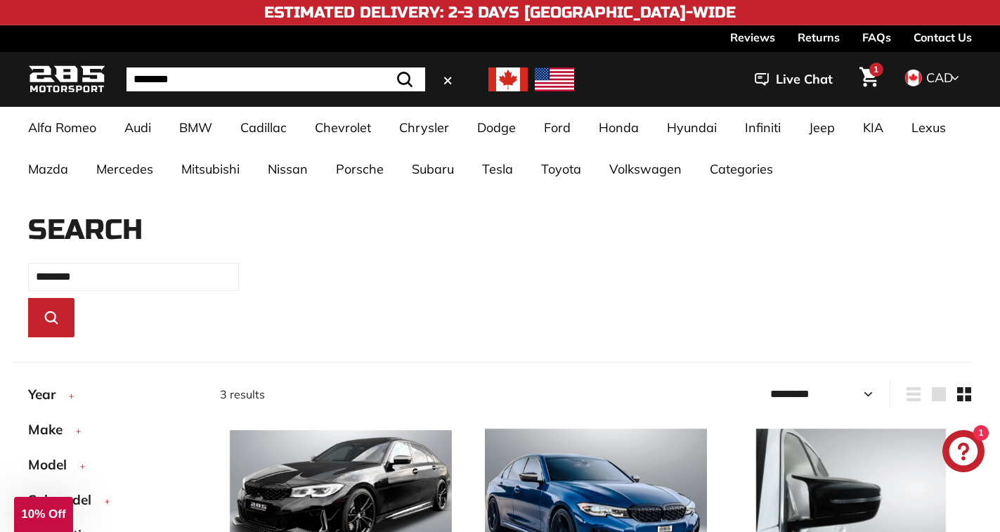
type input "********"
click at [385, 67] on button ".cls-1{fill:none;stroke:#000;stroke-miterlimit:10;stroke-width:2px} Search" at bounding box center [405, 79] width 41 height 24
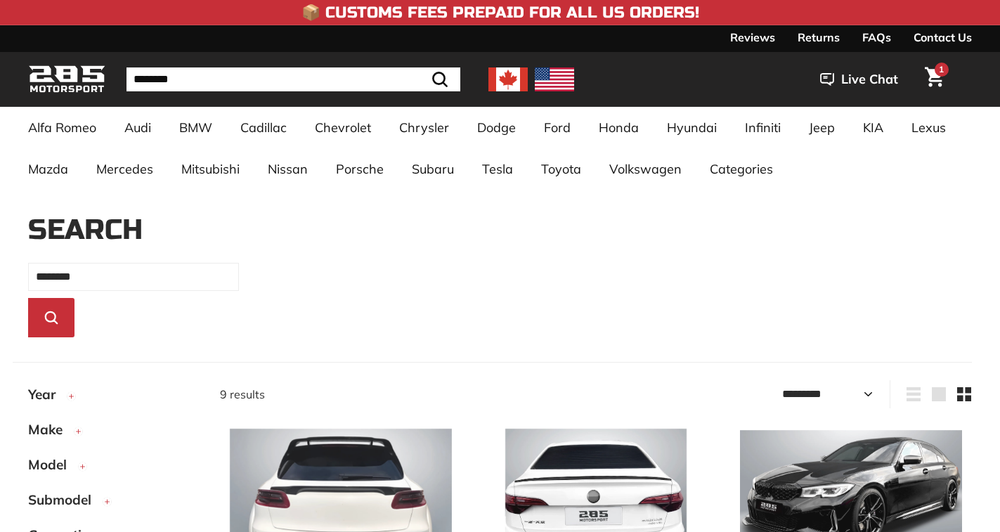
select select "*********"
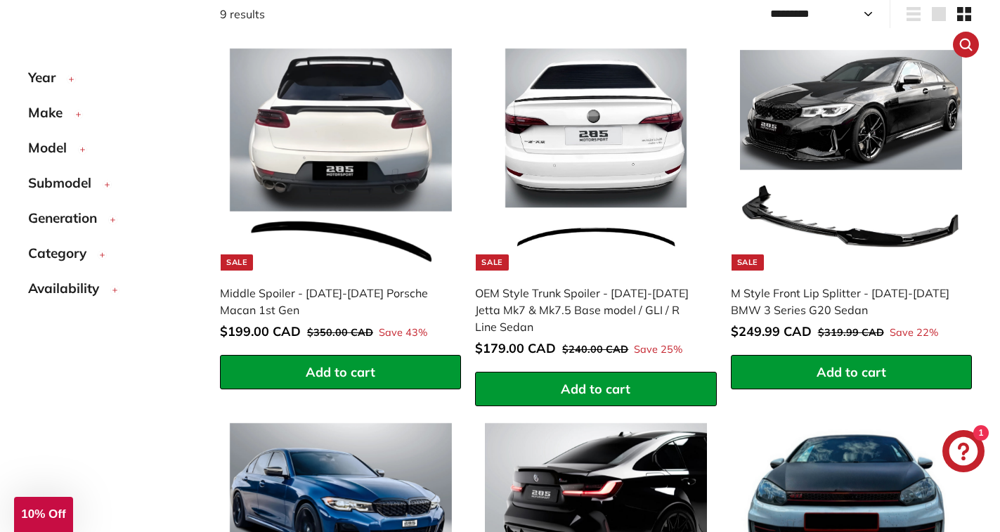
click at [862, 184] on img at bounding box center [851, 160] width 222 height 222
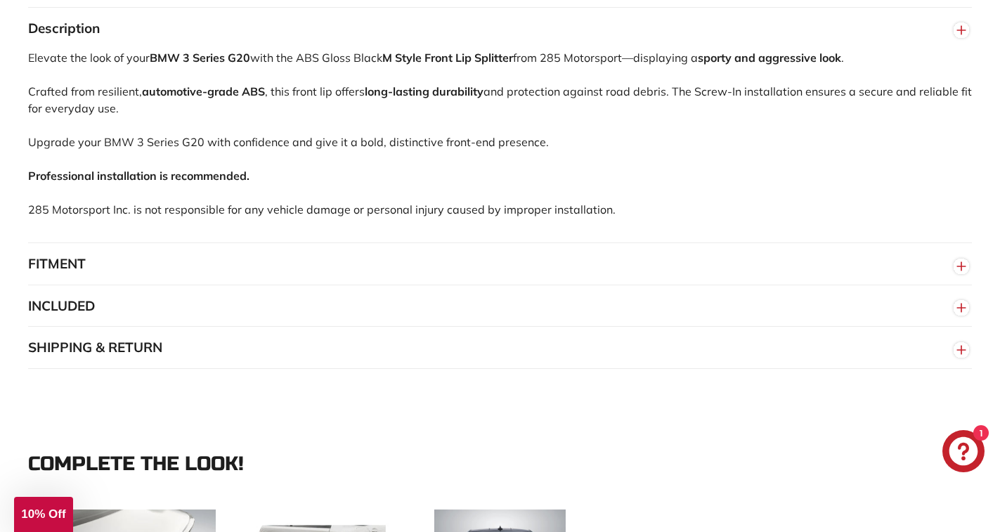
scroll to position [984, 0]
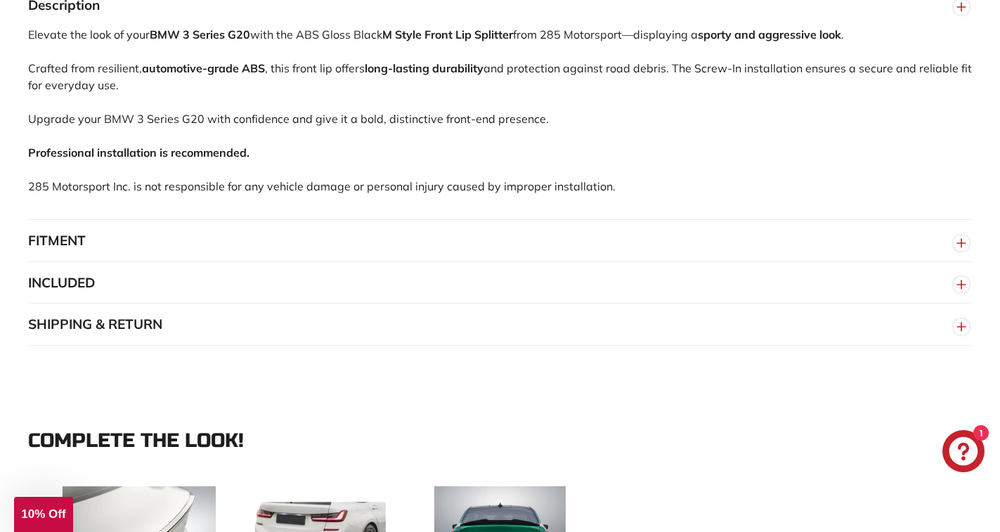
click at [77, 257] on button "FITMENT" at bounding box center [500, 241] width 944 height 42
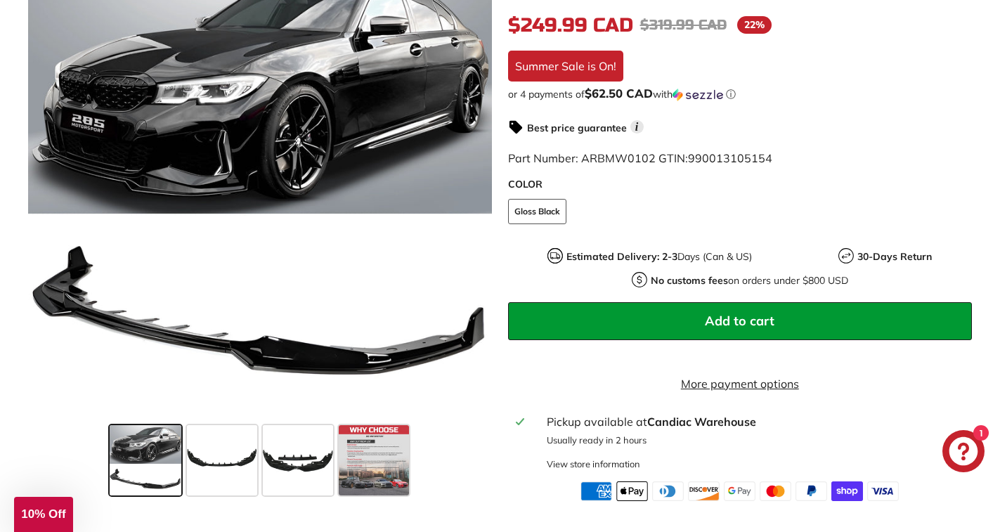
scroll to position [352, 0]
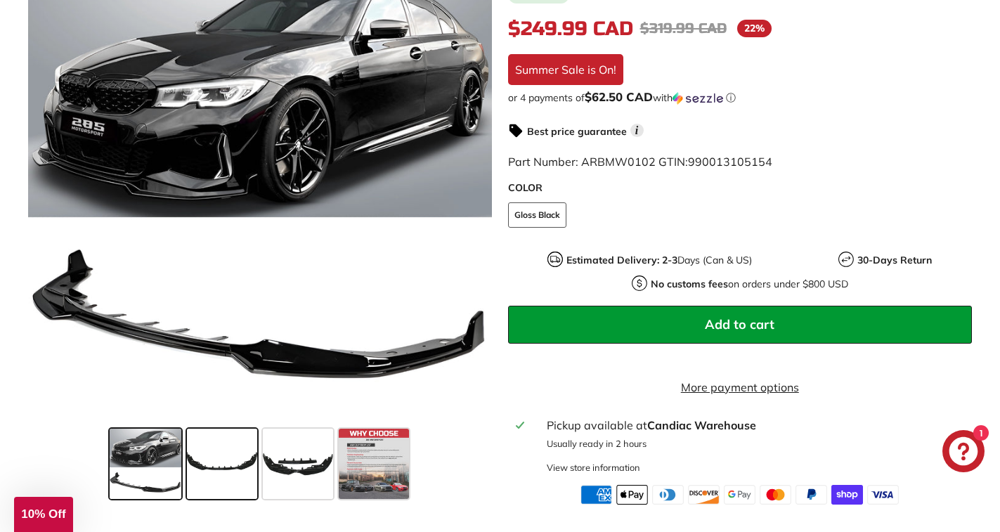
click at [224, 499] on span at bounding box center [222, 464] width 70 height 70
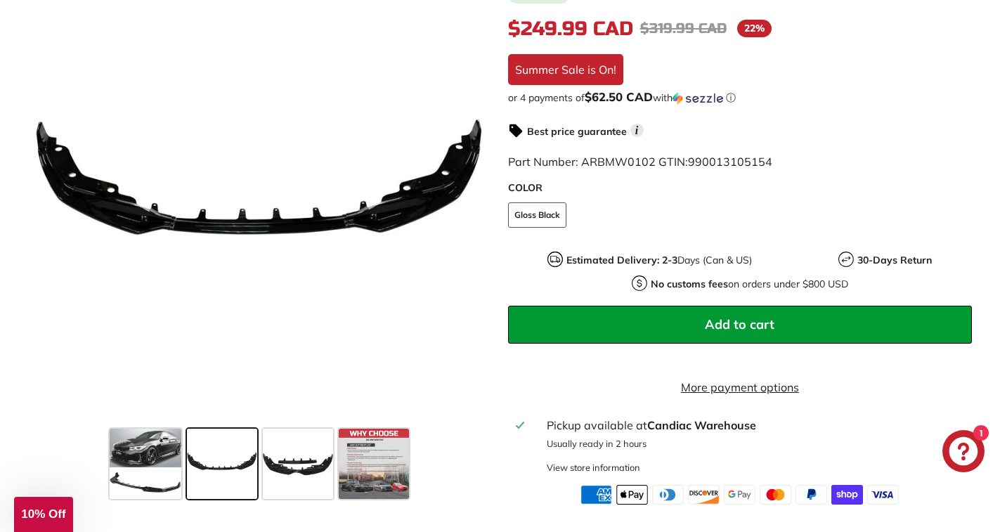
click at [768, 330] on span "Add to cart" at bounding box center [740, 324] width 70 height 16
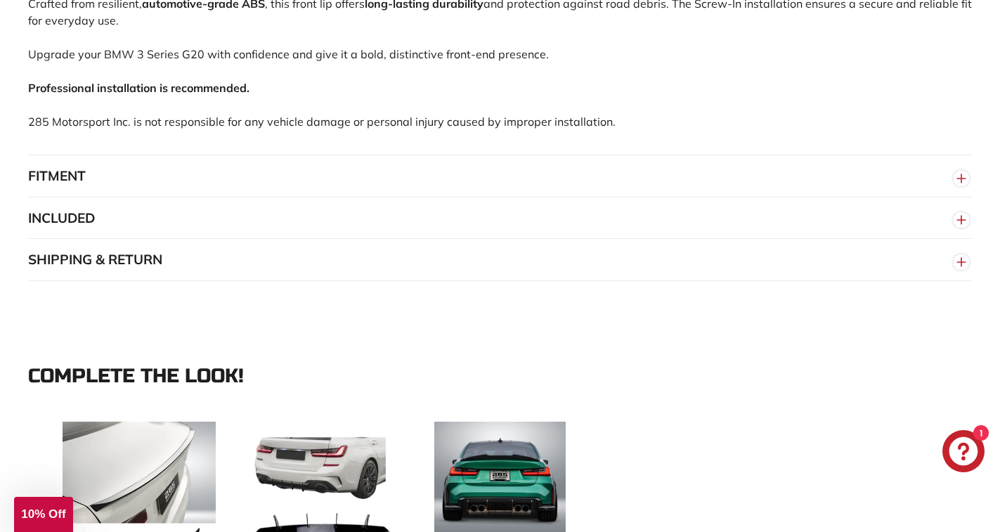
scroll to position [1055, 0]
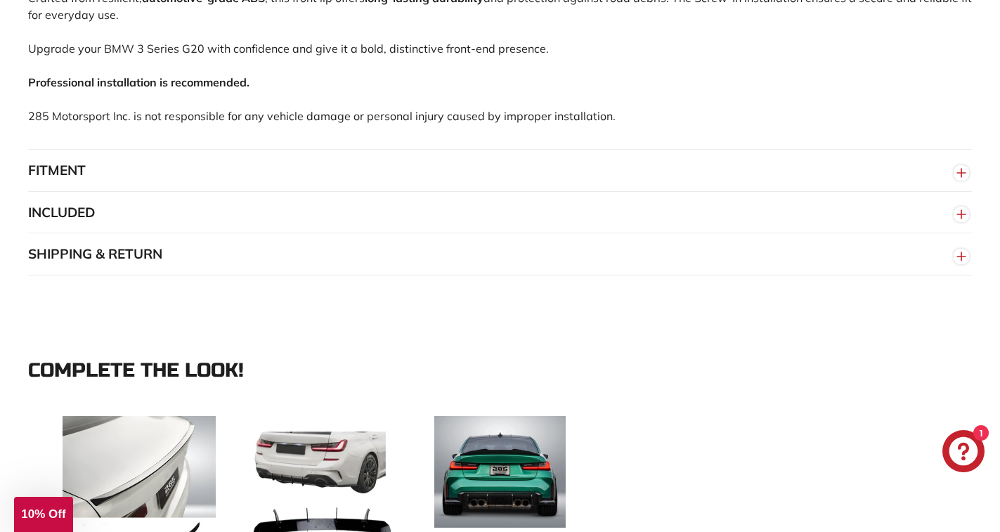
click at [152, 192] on button "FITMENT" at bounding box center [500, 171] width 944 height 42
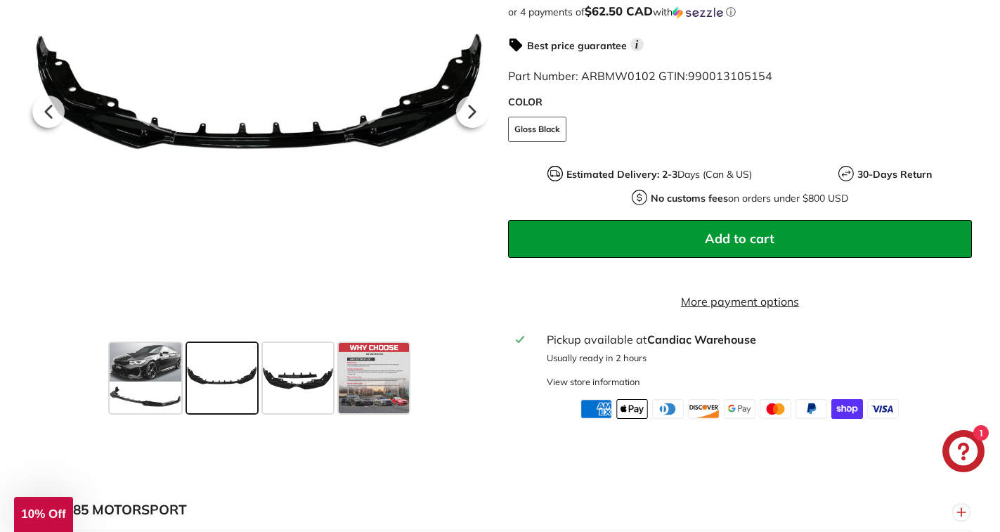
scroll to position [422, 0]
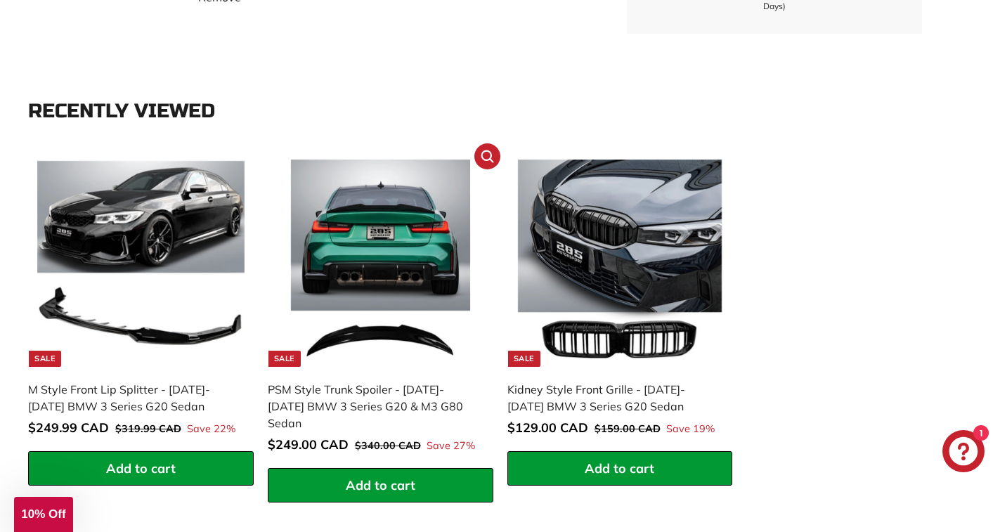
scroll to position [562, 0]
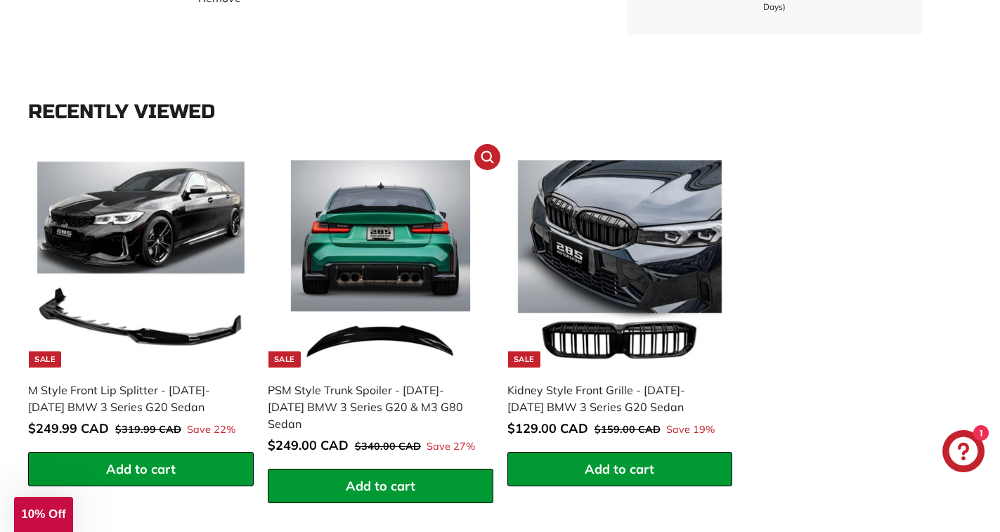
click at [406, 233] on img at bounding box center [380, 263] width 207 height 207
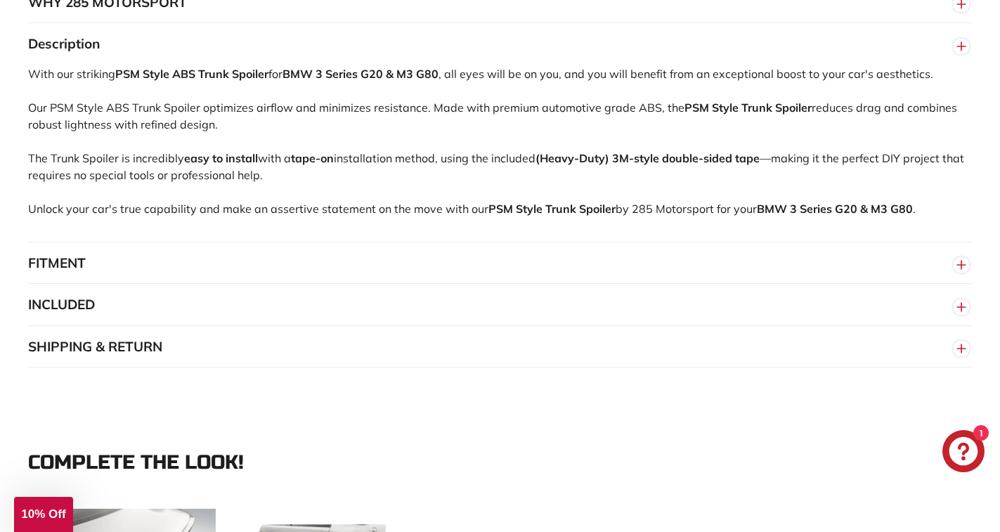
click at [73, 276] on button "FITMENT" at bounding box center [500, 264] width 944 height 42
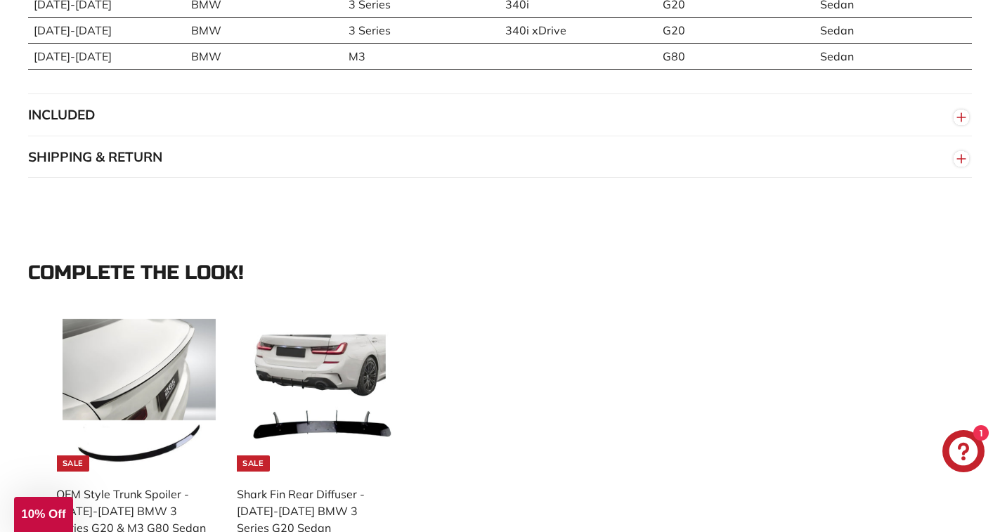
scroll to position [1476, 0]
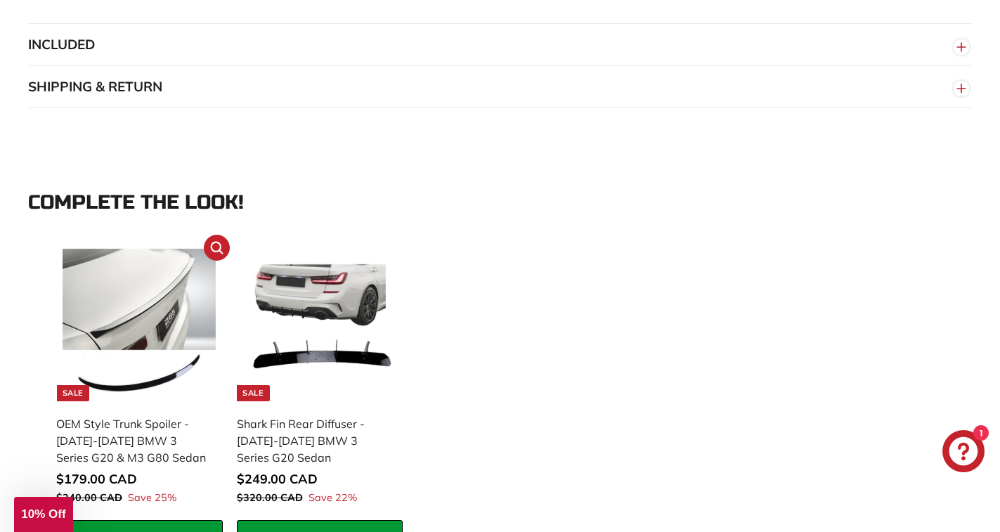
click at [168, 442] on div "OEM Style Trunk Spoiler - [DATE]-[DATE] BMW 3 Series G20 & M3 G80 Sedan" at bounding box center [132, 441] width 153 height 51
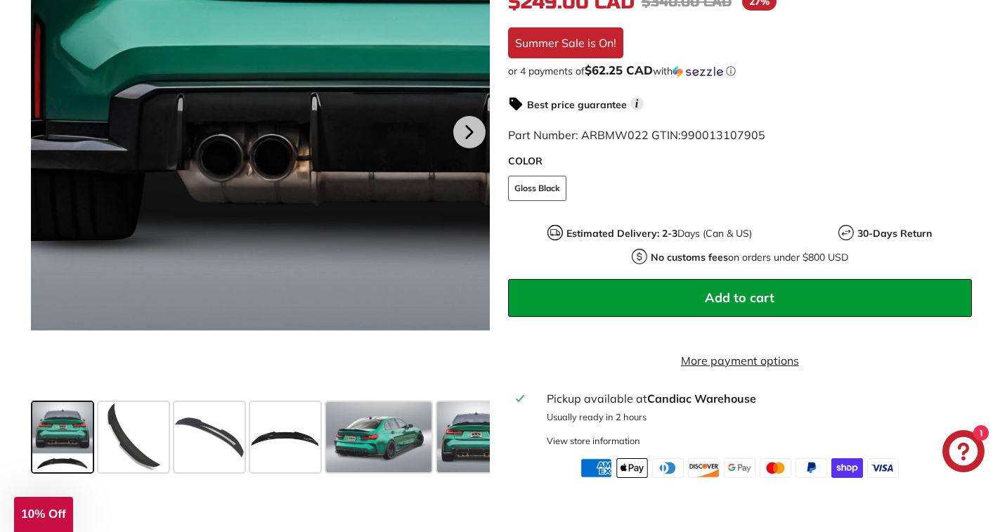
scroll to position [422, 0]
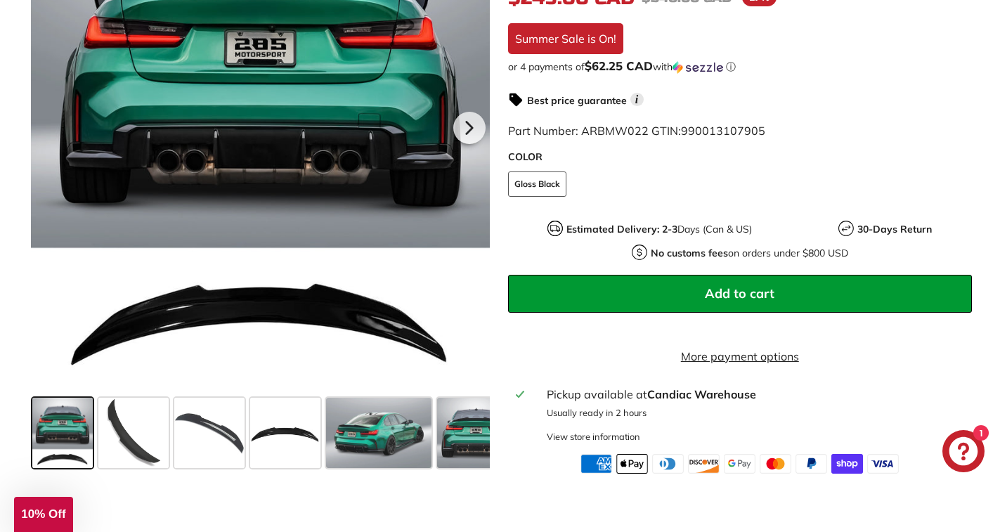
click at [730, 274] on button "Add to cart" at bounding box center [740, 293] width 465 height 38
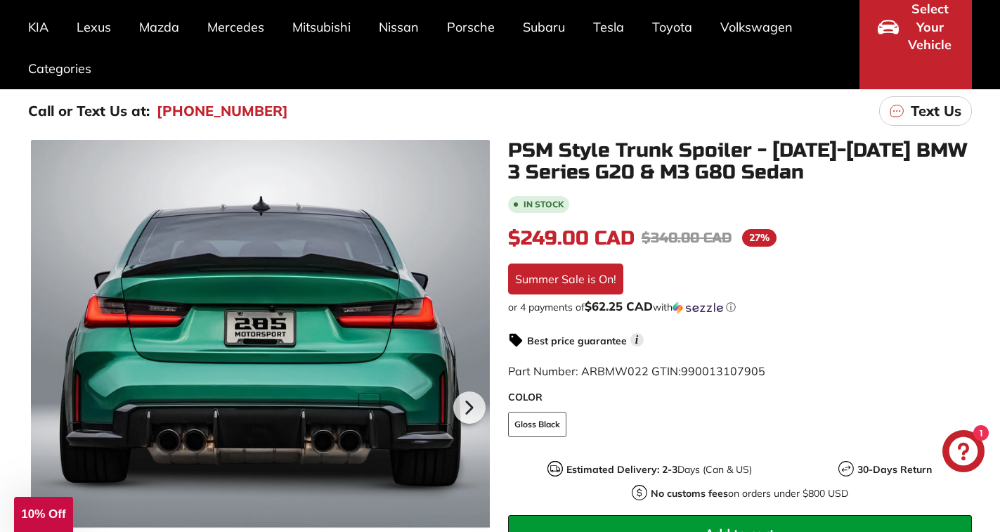
scroll to position [141, 0]
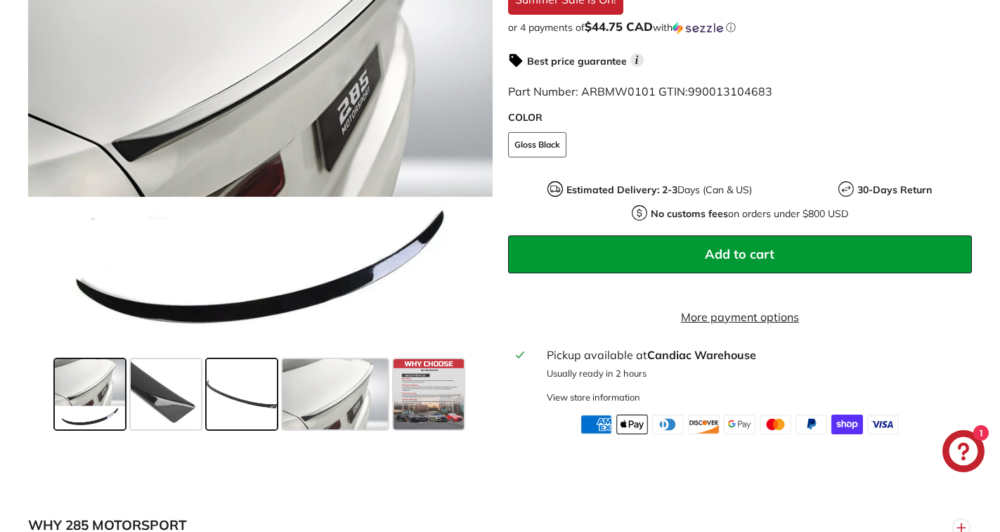
scroll to position [422, 0]
click at [212, 413] on span at bounding box center [242, 394] width 70 height 70
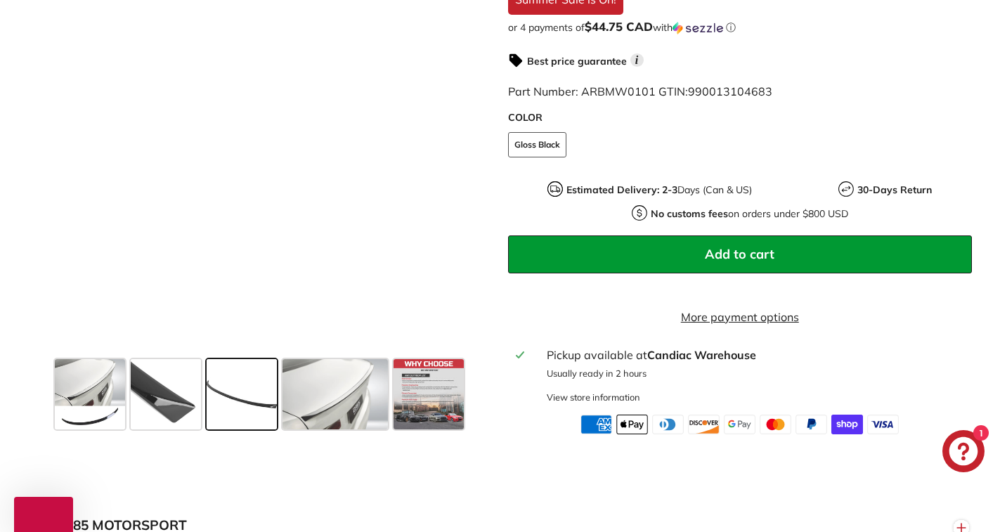
scroll to position [0, 0]
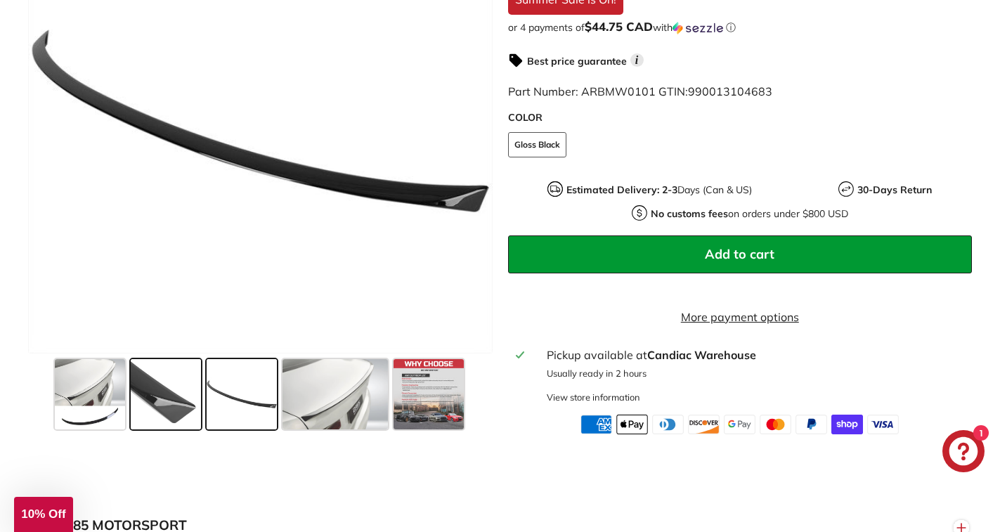
click at [177, 410] on span at bounding box center [166, 394] width 70 height 70
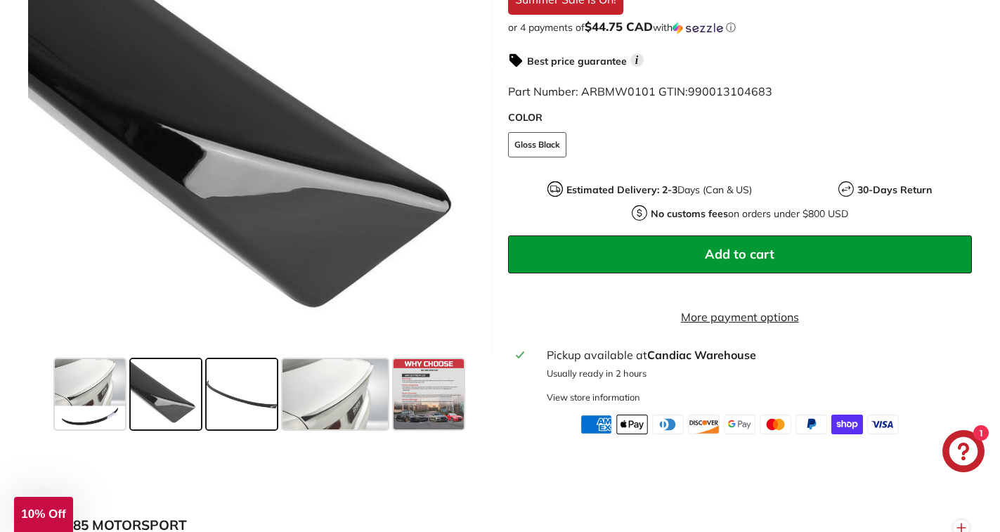
click at [248, 424] on span at bounding box center [242, 394] width 70 height 70
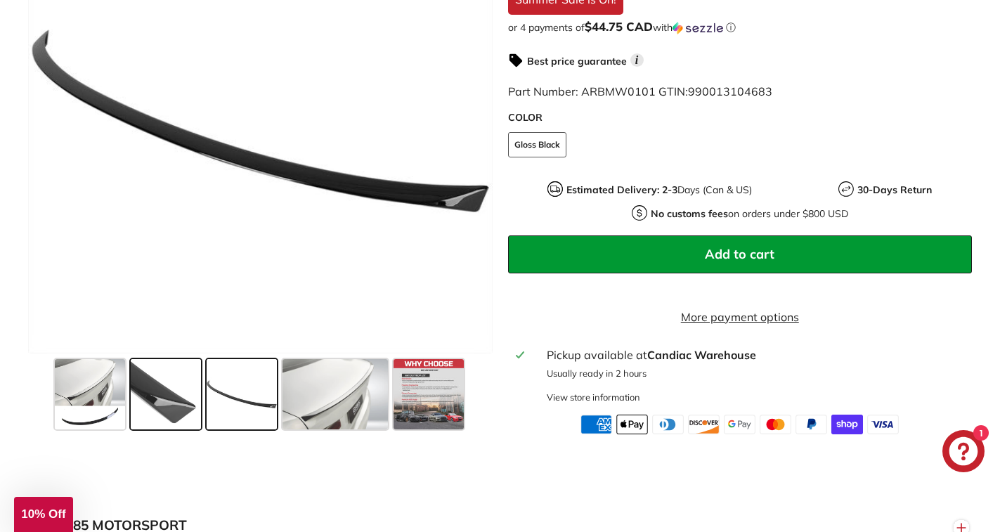
click at [188, 411] on span at bounding box center [166, 394] width 70 height 70
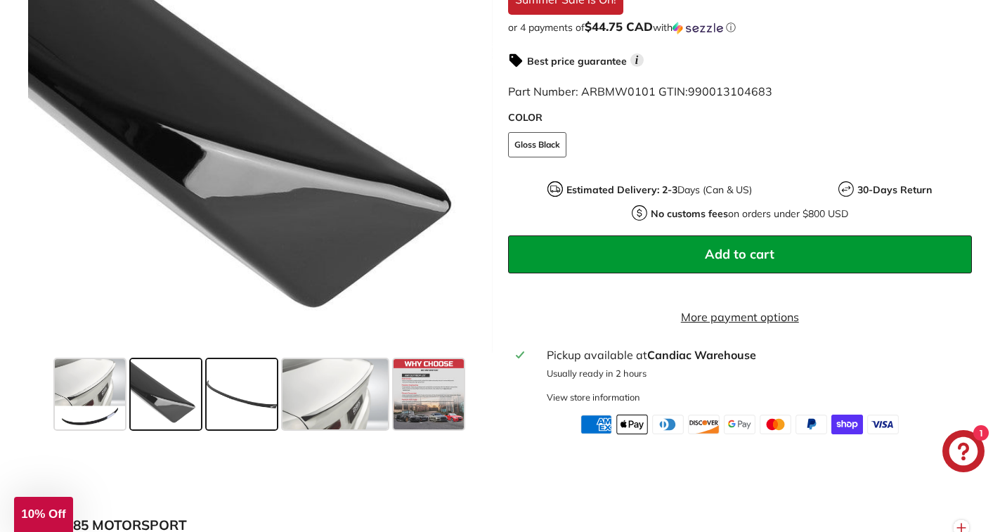
click at [267, 414] on span at bounding box center [242, 394] width 70 height 70
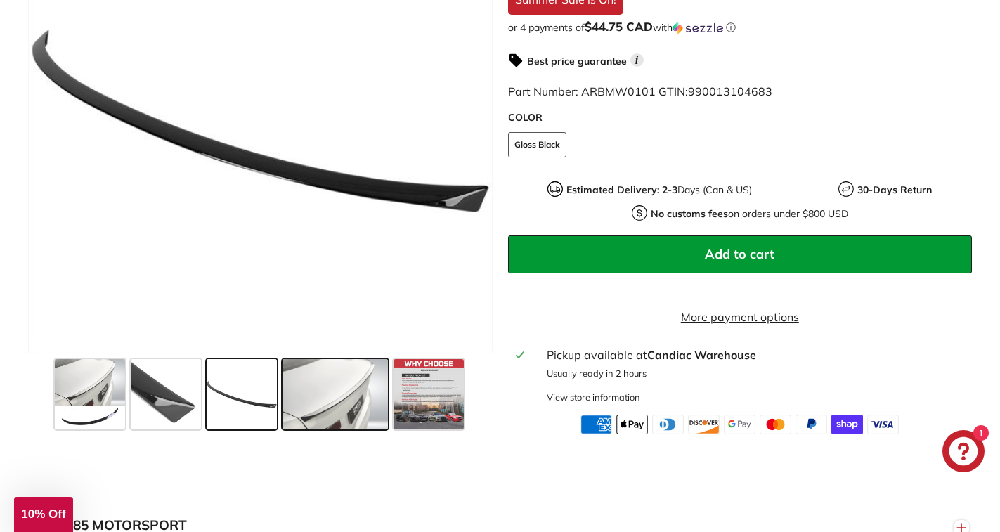
click at [316, 410] on span at bounding box center [335, 394] width 105 height 70
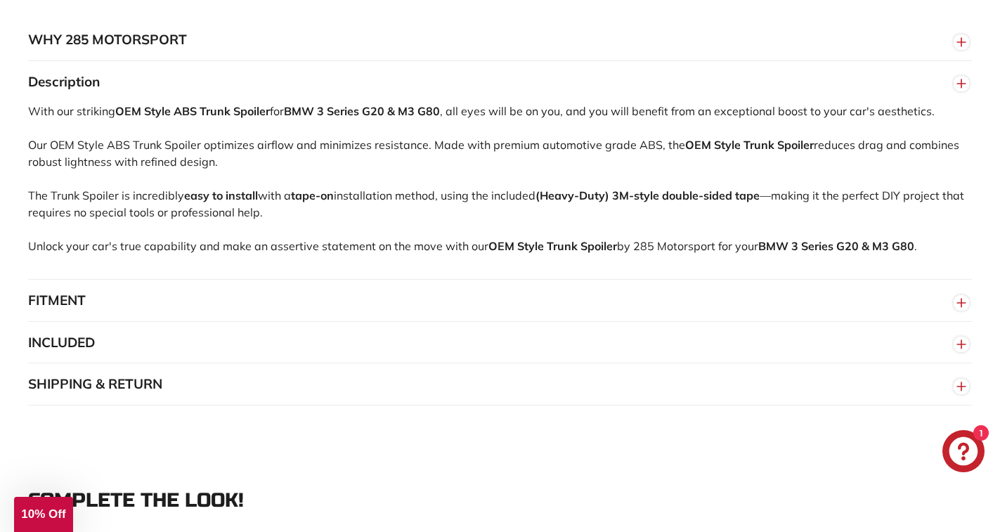
scroll to position [914, 0]
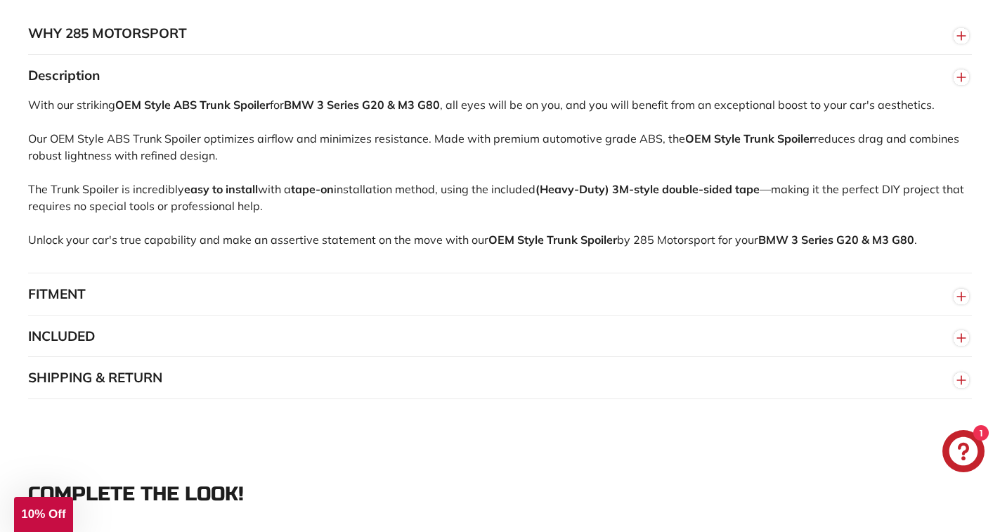
click at [55, 289] on button "FITMENT" at bounding box center [500, 295] width 944 height 42
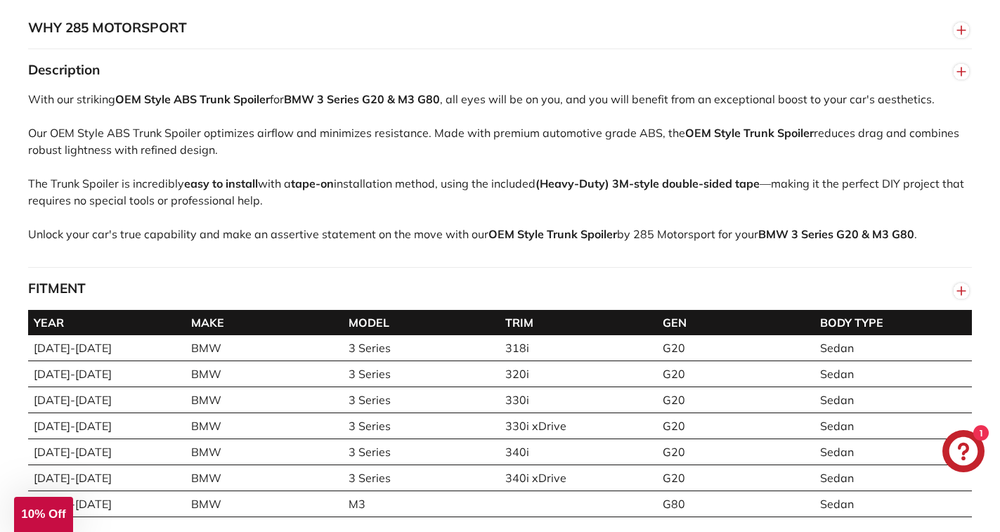
scroll to position [984, 0]
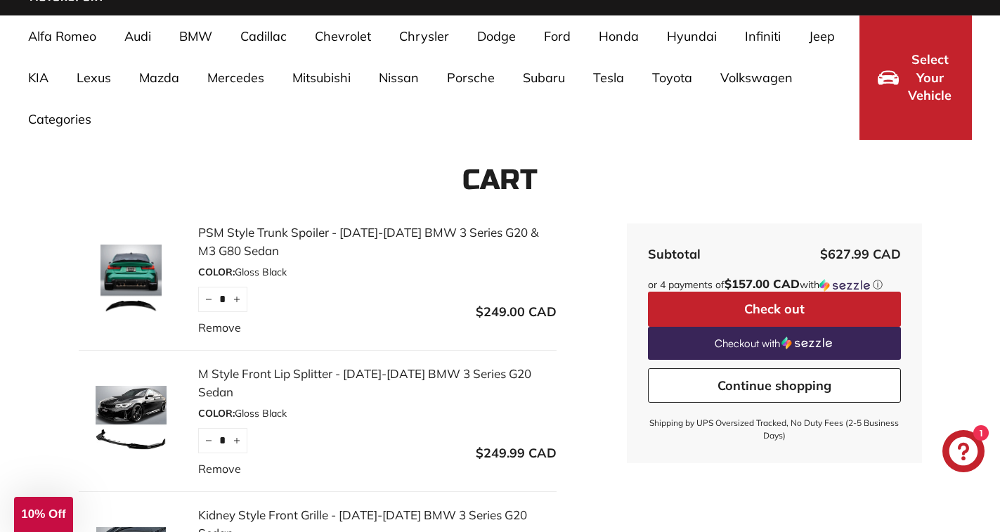
scroll to position [70, 0]
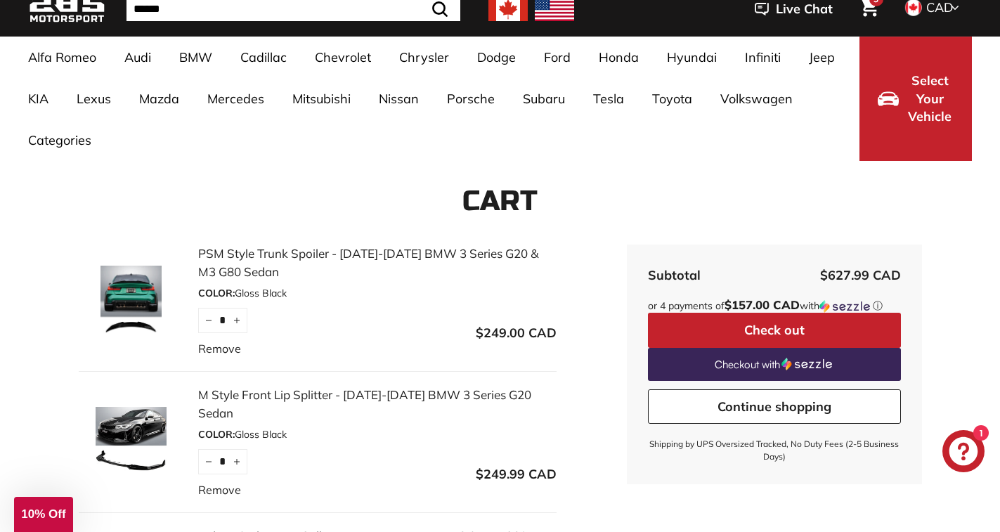
click at [760, 329] on button "Check out" at bounding box center [774, 330] width 253 height 35
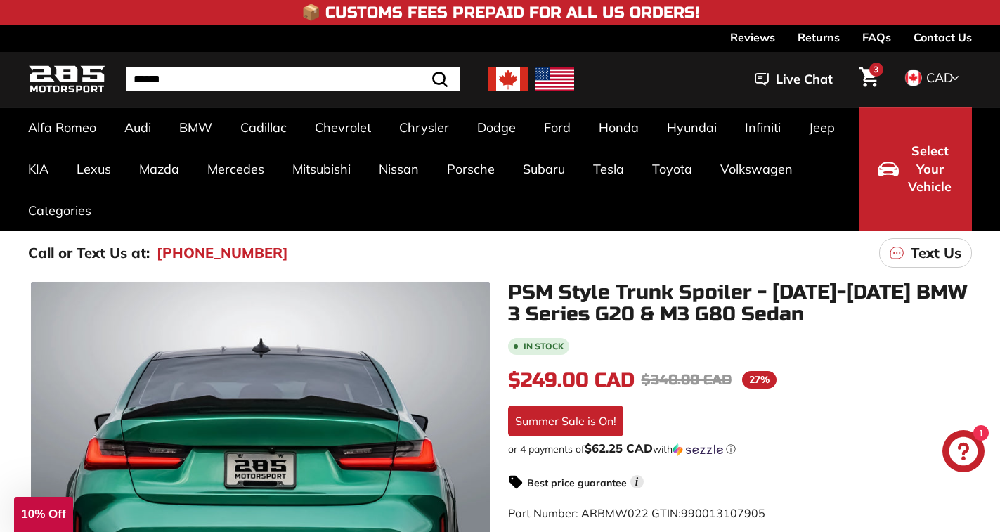
click at [876, 86] on icon "Cart" at bounding box center [869, 77] width 19 height 20
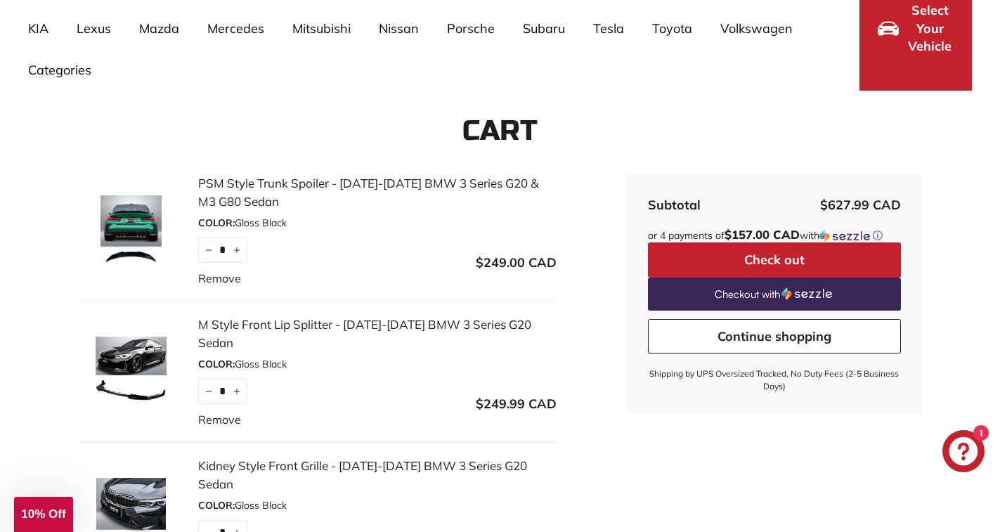
click at [797, 266] on button "Check out" at bounding box center [774, 260] width 253 height 35
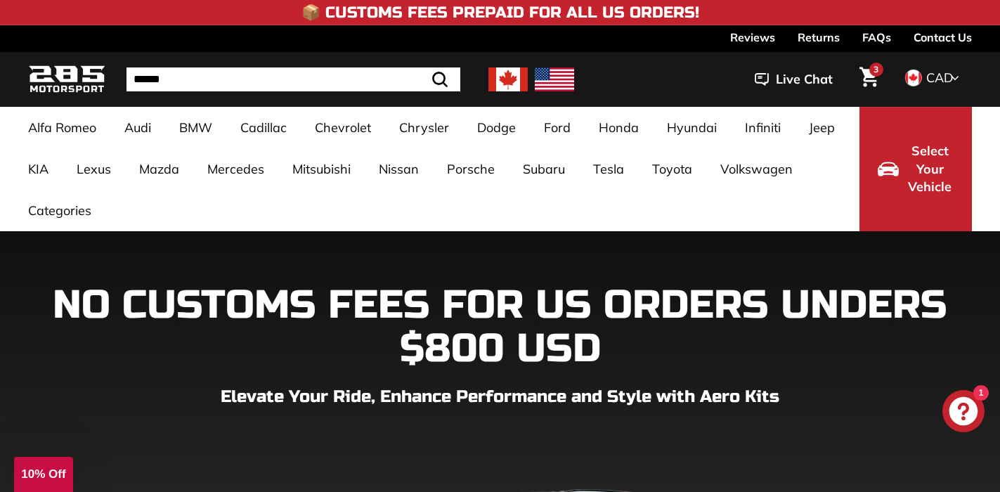
click at [873, 79] on icon "Cart" at bounding box center [869, 77] width 19 height 20
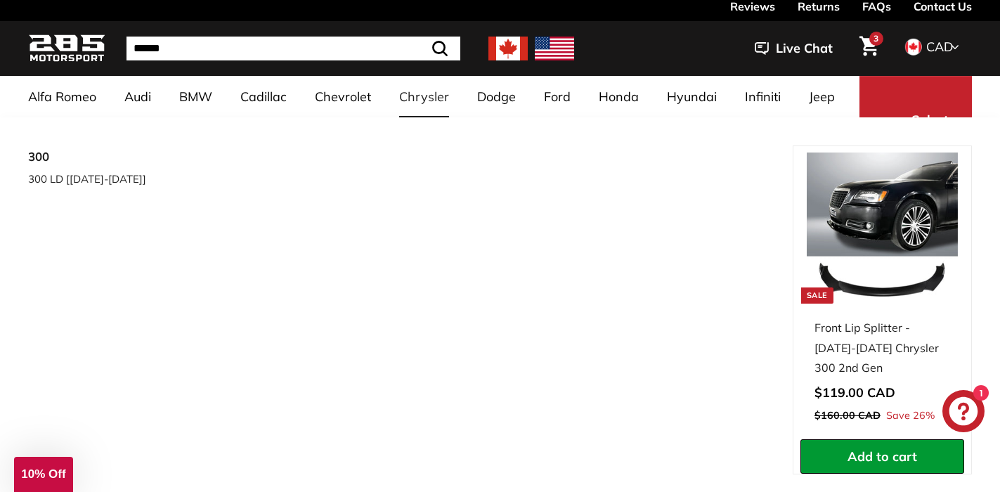
scroll to position [141, 0]
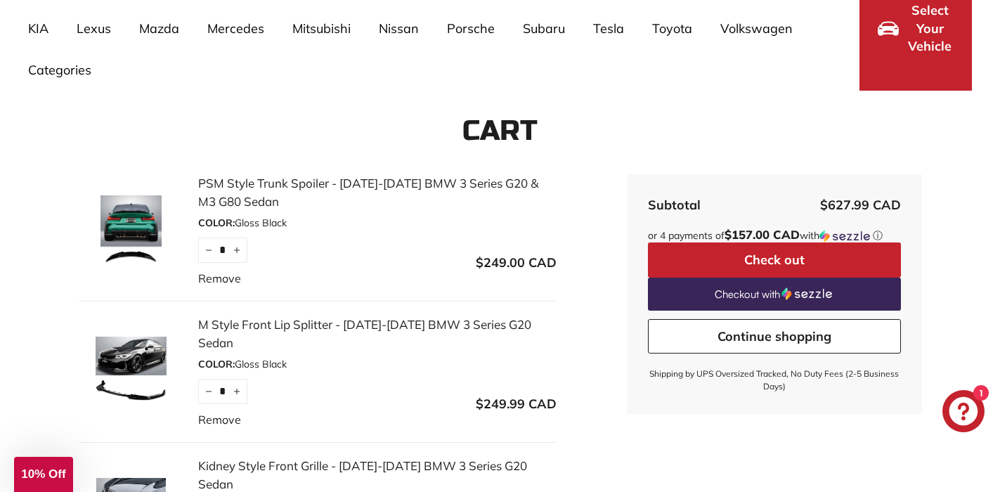
click at [347, 186] on link "PSM Style Trunk Spoiler - [DATE]-[DATE] BMW 3 Series G20 & M3 G80 Sedan" at bounding box center [377, 192] width 359 height 36
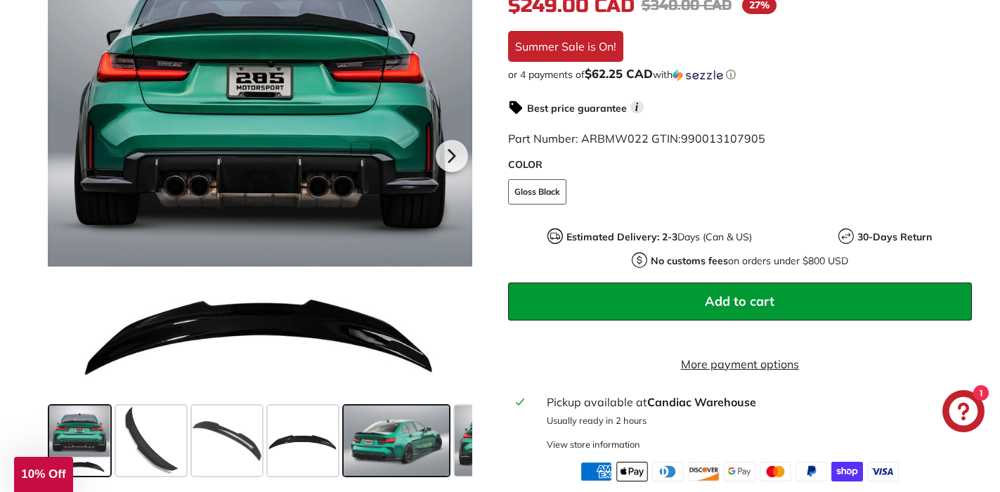
scroll to position [352, 0]
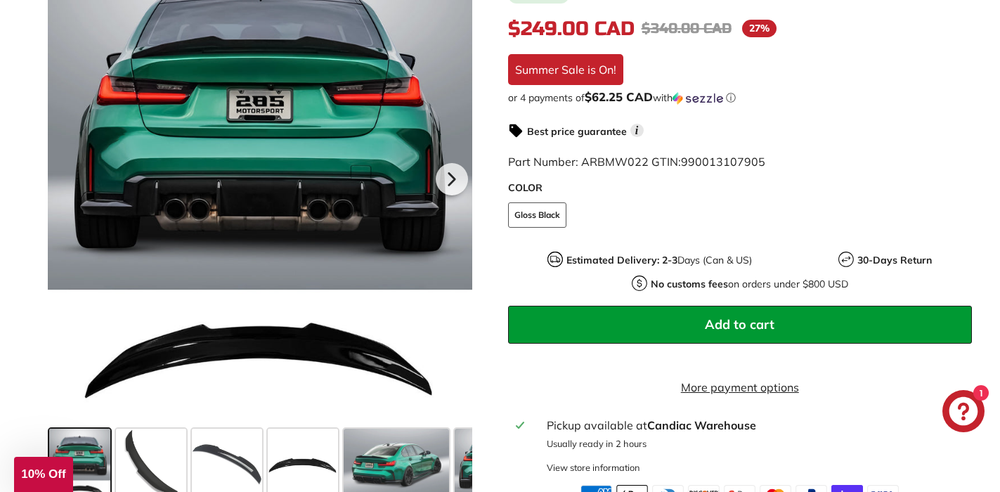
click at [77, 453] on span at bounding box center [79, 464] width 60 height 70
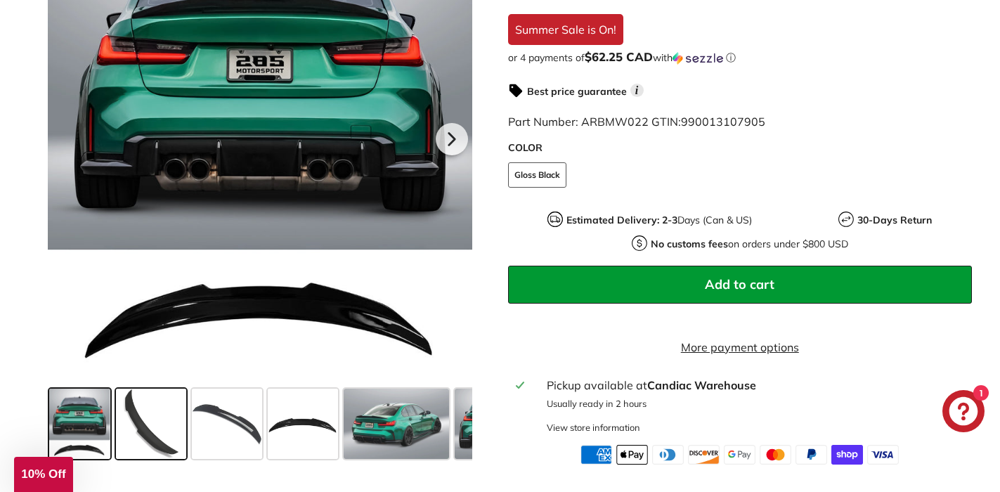
scroll to position [422, 0]
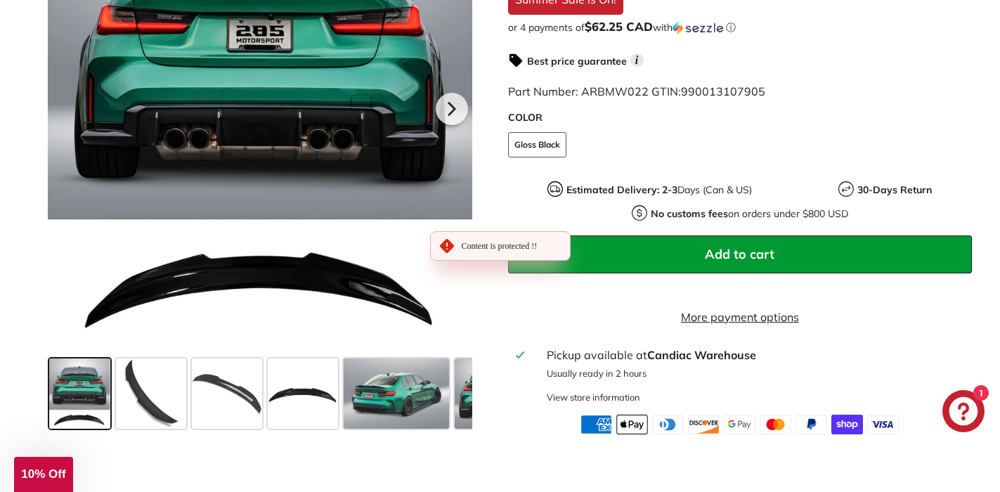
click at [505, 250] on div "PSM Style Trunk Spoiler - [DATE]-[DATE] BMW 3 Series G20 & M3 G80 Sedan In stoc…" at bounding box center [733, 147] width 480 height 574
click at [60, 422] on span at bounding box center [79, 394] width 60 height 70
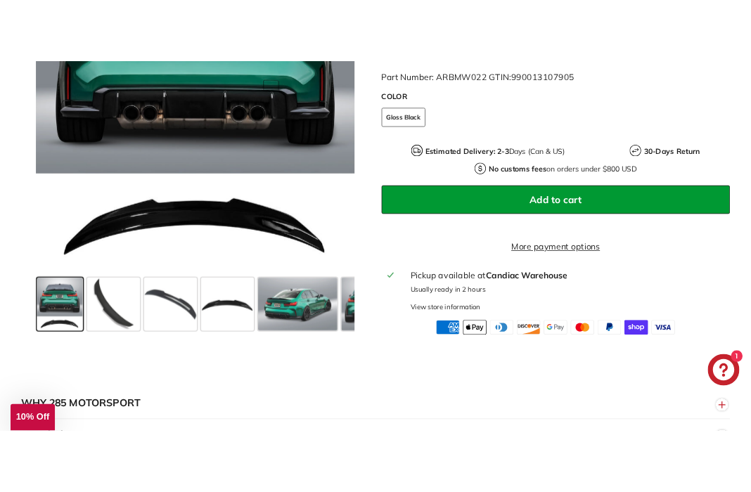
scroll to position [539, 0]
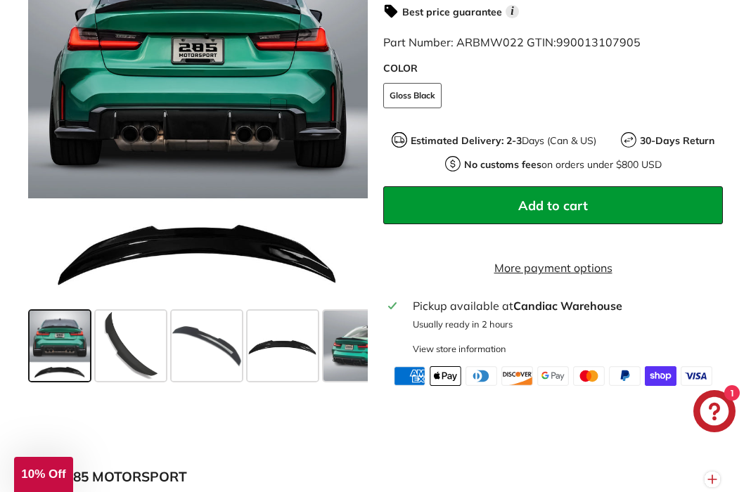
click at [573, 98] on fieldset "COLOR Gloss Black" at bounding box center [553, 102] width 340 height 39
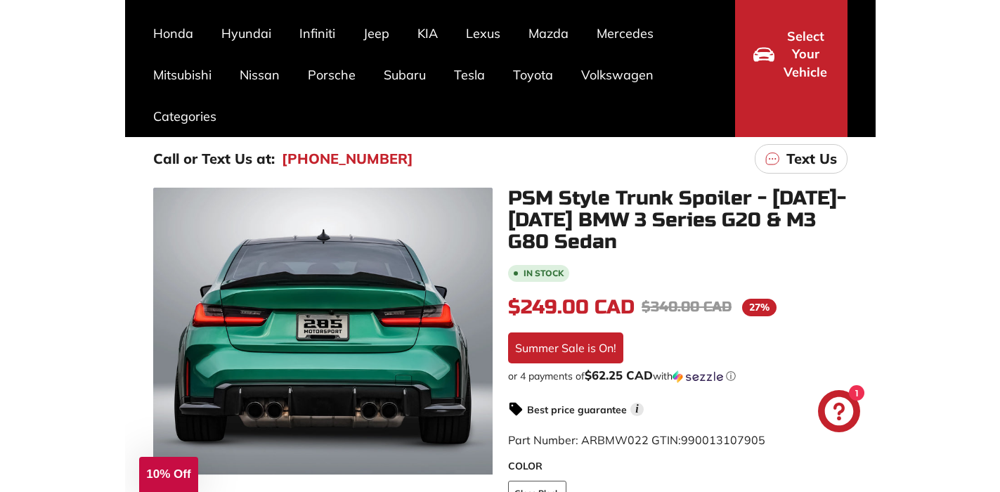
scroll to position [136, 0]
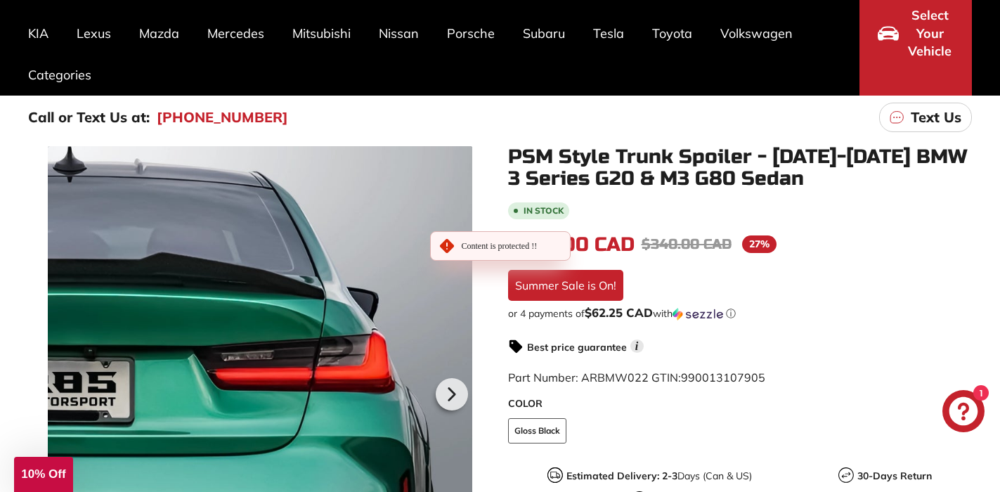
click at [462, 244] on div at bounding box center [260, 392] width 425 height 492
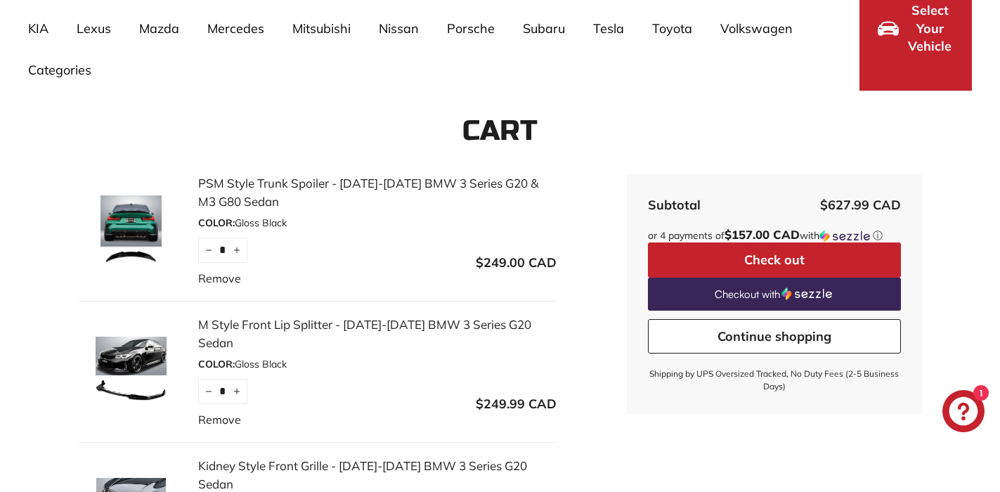
scroll to position [141, 0]
click at [276, 333] on link "M Style Front Lip Splitter - [DATE]-[DATE] BMW 3 Series G20 Sedan" at bounding box center [377, 334] width 359 height 36
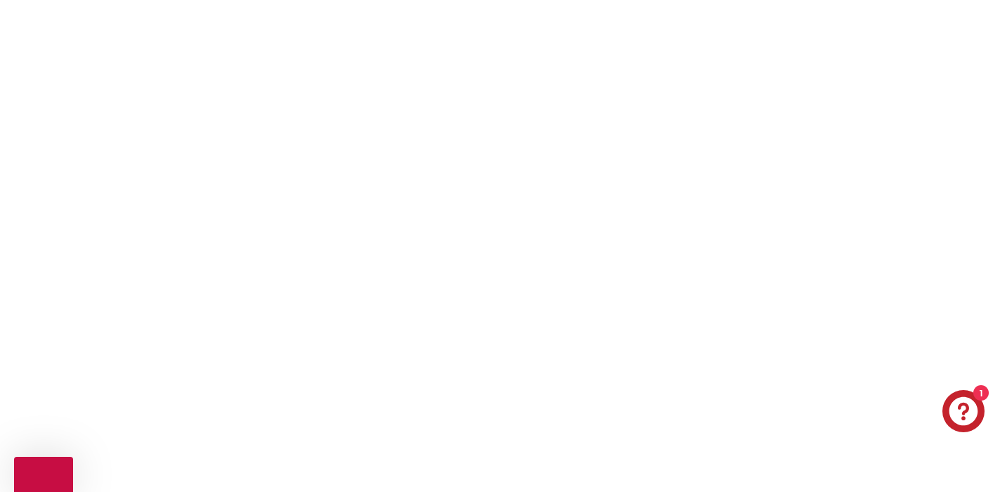
scroll to position [0, 0]
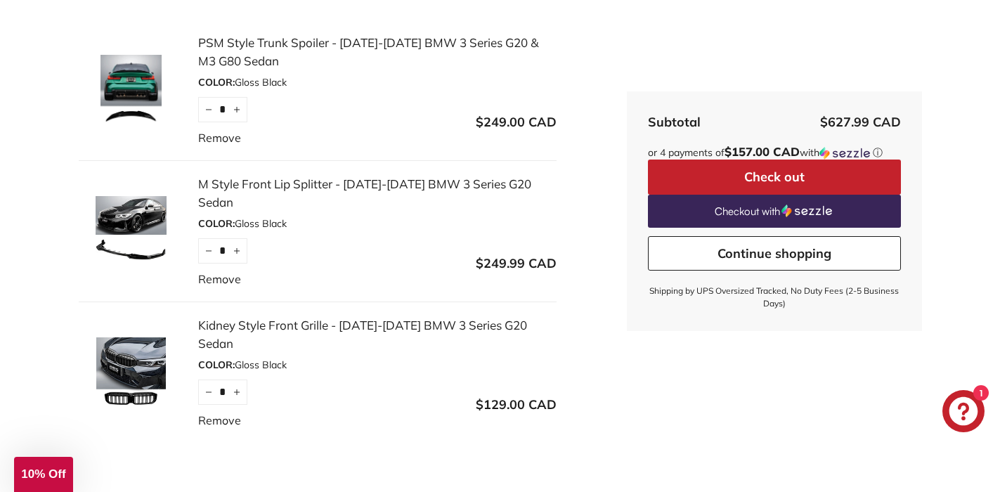
click at [328, 316] on link "Kidney Style Front Grille - [DATE]-[DATE] BMW 3 Series G20 Sedan" at bounding box center [377, 334] width 359 height 36
